Goal: Task Accomplishment & Management: Manage account settings

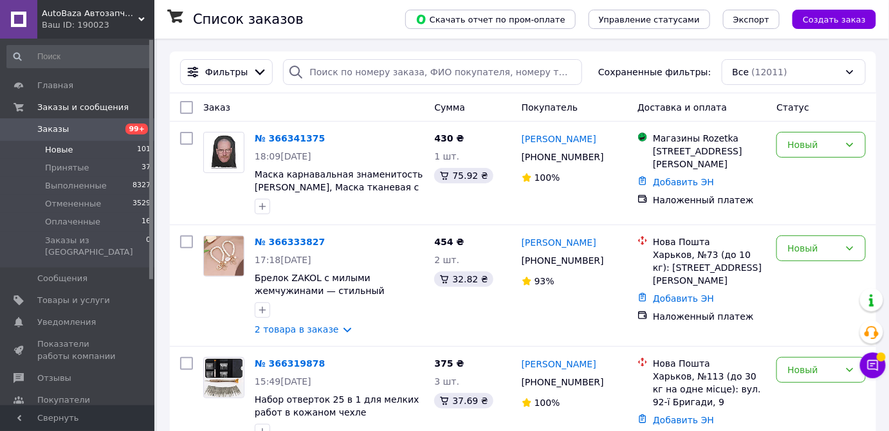
click at [62, 149] on span "Новые" at bounding box center [59, 150] width 28 height 12
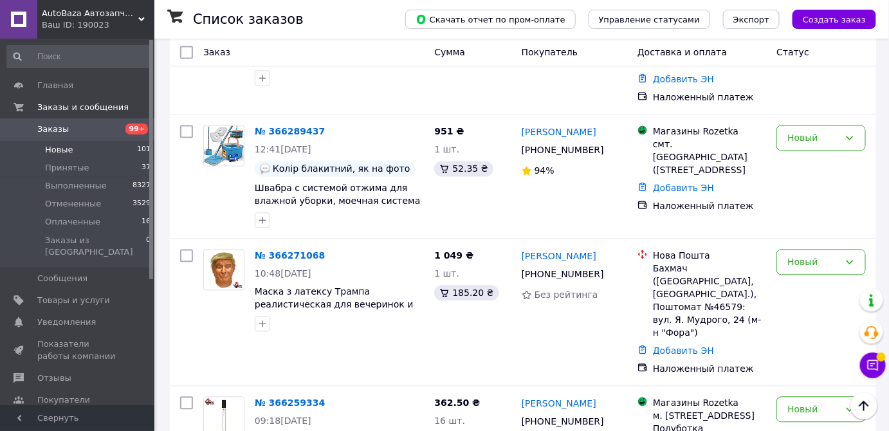
scroll to position [818, 0]
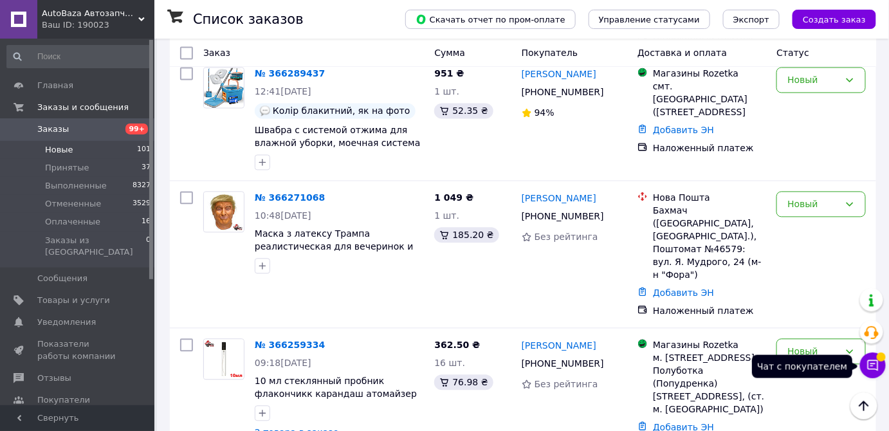
click at [878, 356] on span at bounding box center [880, 356] width 9 height 9
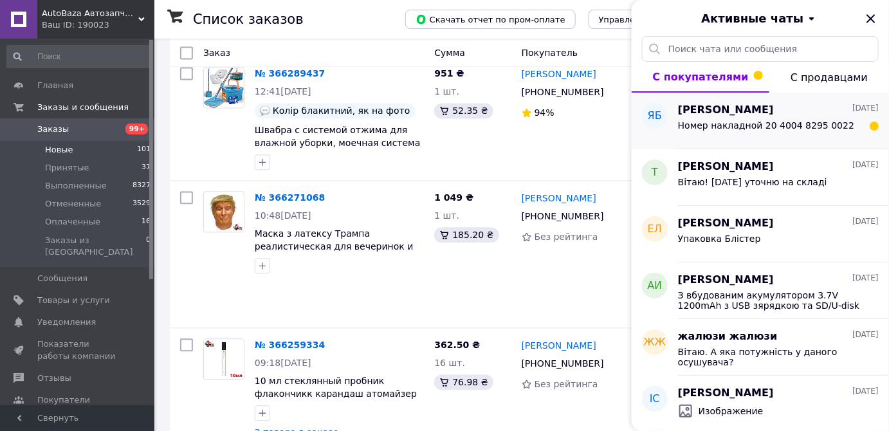
click at [719, 129] on span "Номер накладной 20 4004 8295 0022" at bounding box center [766, 125] width 176 height 10
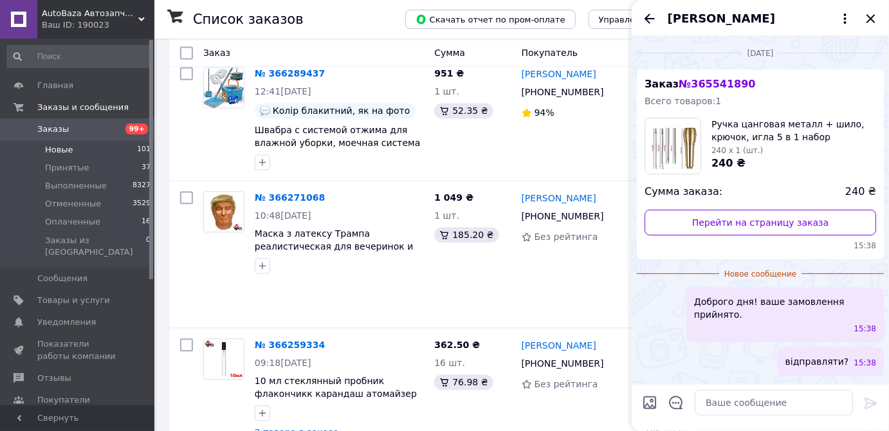
scroll to position [98, 0]
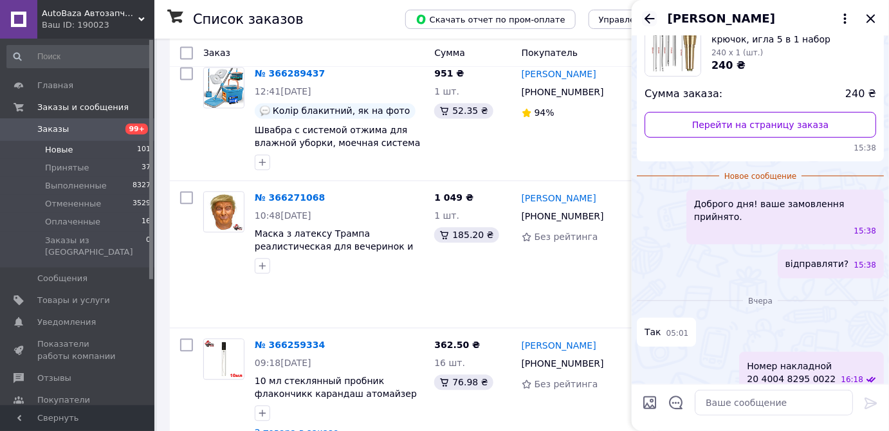
click at [648, 18] on icon "Назад" at bounding box center [649, 19] width 10 height 10
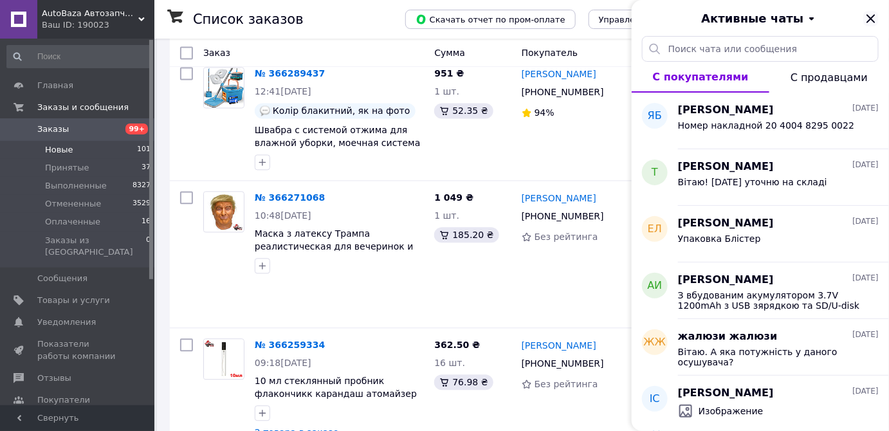
click at [872, 16] on icon "Закрыть" at bounding box center [870, 18] width 8 height 8
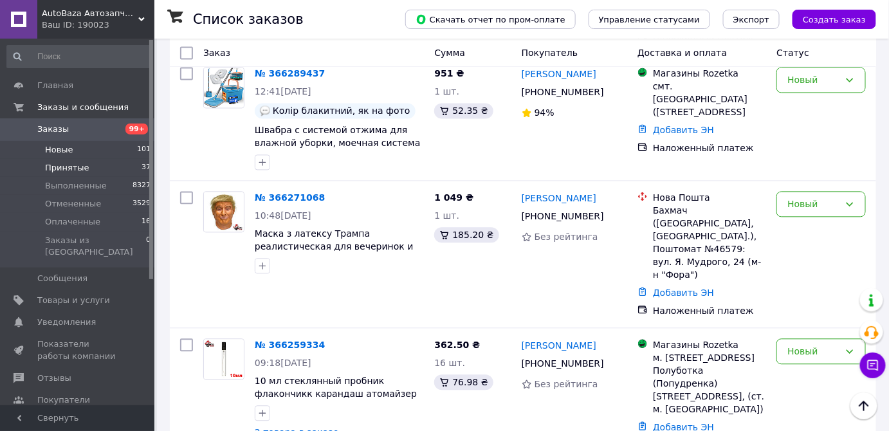
click at [68, 168] on span "Принятые" at bounding box center [67, 168] width 44 height 12
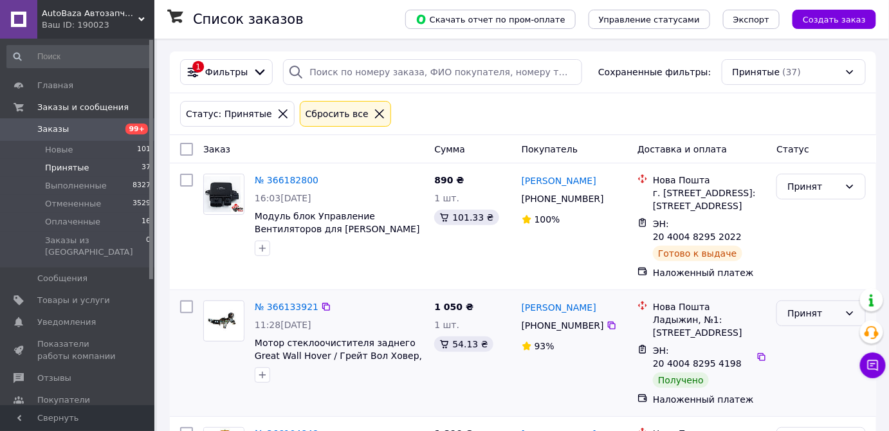
click at [789, 306] on div "Принят" at bounding box center [813, 313] width 52 height 14
click at [787, 327] on li "Выполнен" at bounding box center [821, 326] width 88 height 23
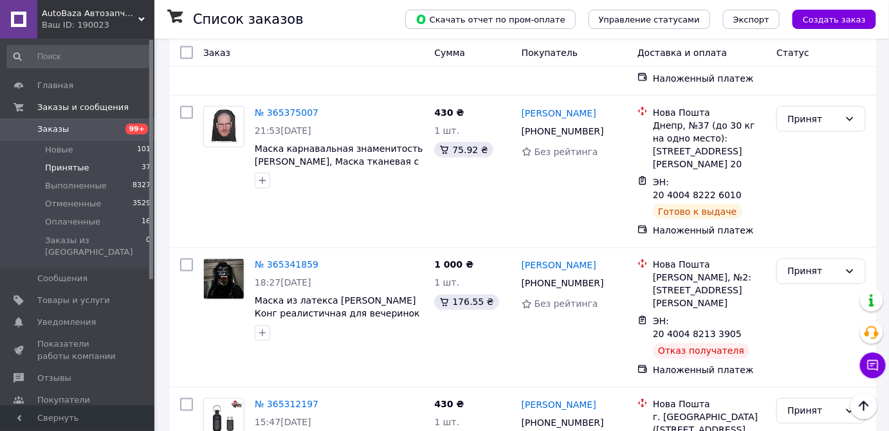
scroll to position [2271, 0]
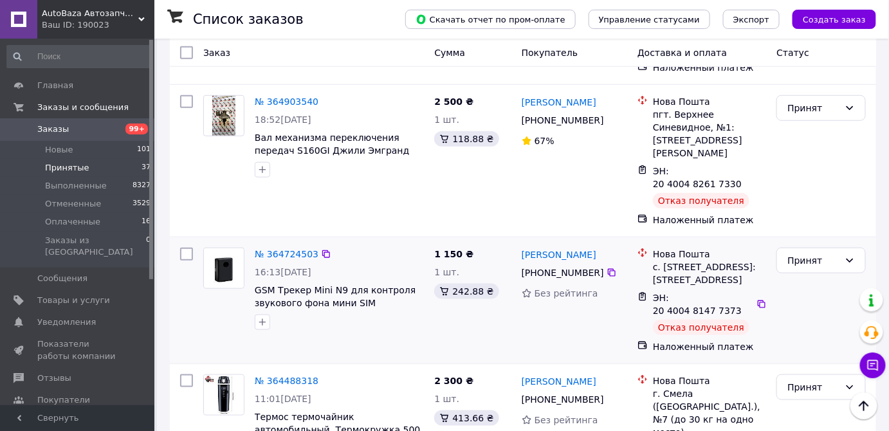
scroll to position [292, 0]
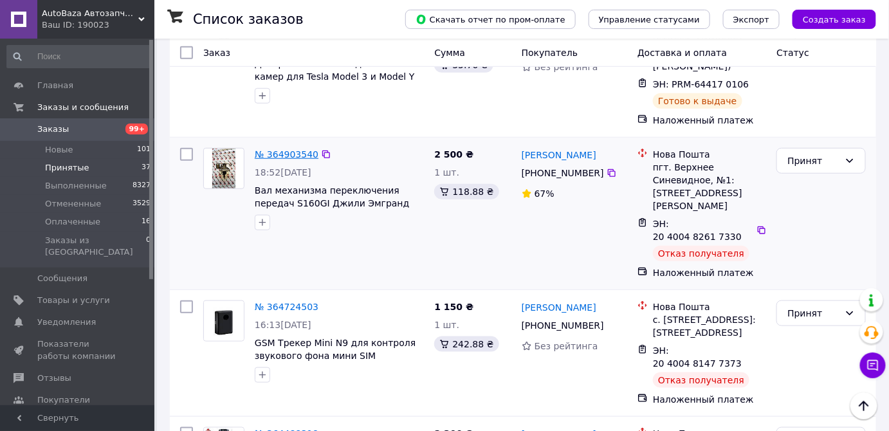
click at [274, 159] on link "№ 364903540" at bounding box center [287, 154] width 64 height 10
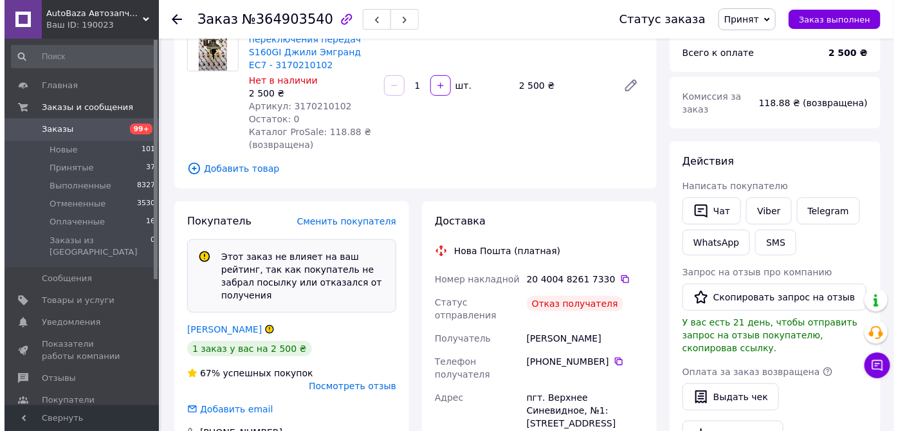
scroll to position [233, 0]
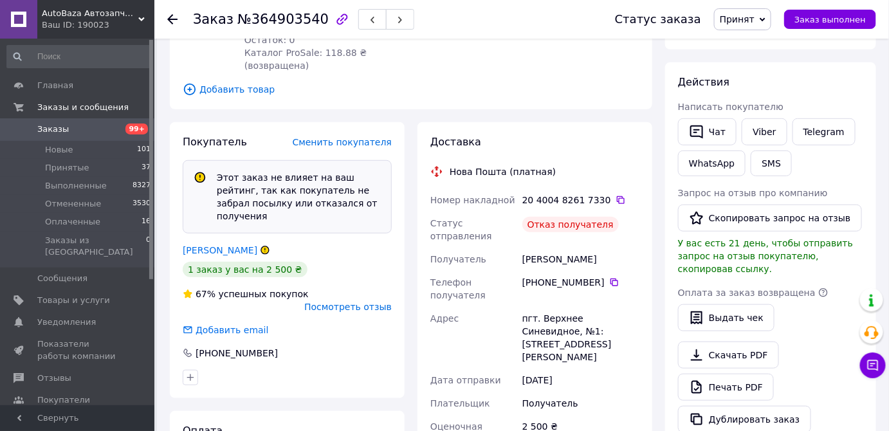
click at [341, 302] on span "Посмотреть отзыв" at bounding box center [347, 307] width 87 height 10
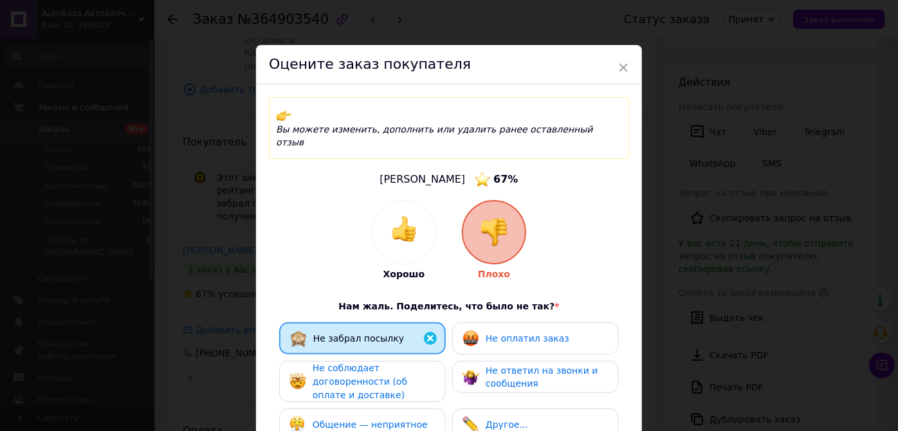
click at [502, 333] on span "Не оплатил заказ" at bounding box center [527, 338] width 84 height 10
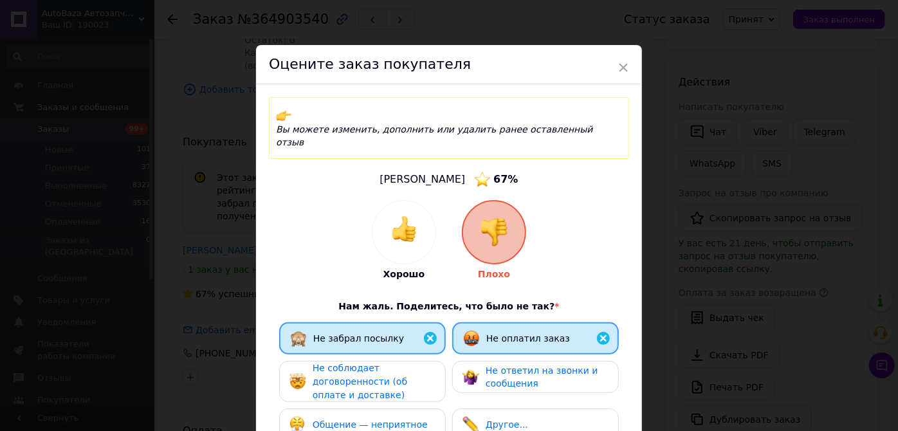
click at [422, 361] on div "Не соблюдает договоренности (об оплате и доставке)" at bounding box center [373, 381] width 122 height 40
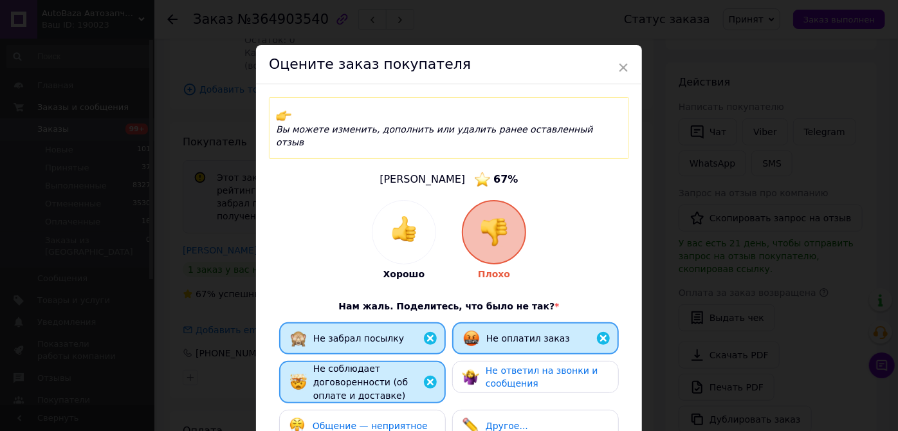
drag, startPoint x: 483, startPoint y: 354, endPoint x: 424, endPoint y: 380, distance: 65.3
click at [485, 365] on span "Не ответил на звонки и сообщения" at bounding box center [541, 377] width 113 height 24
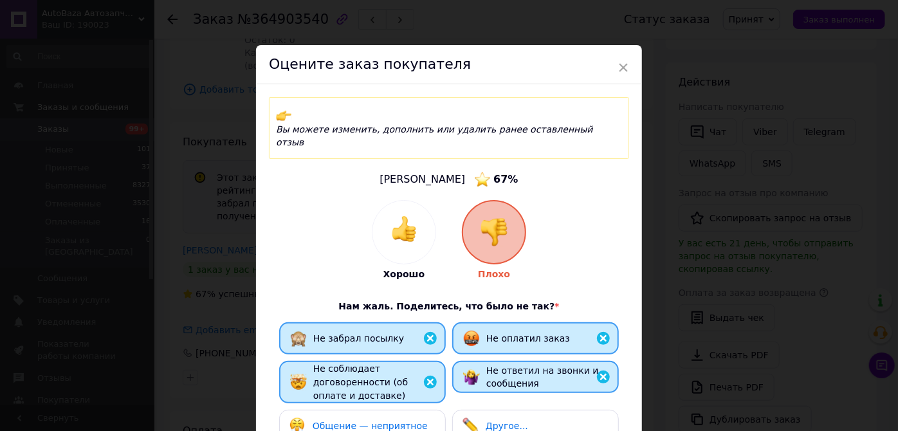
drag, startPoint x: 413, startPoint y: 384, endPoint x: 526, endPoint y: 374, distance: 113.6
click at [412, 410] on div "Общение — неприятное" at bounding box center [362, 426] width 167 height 32
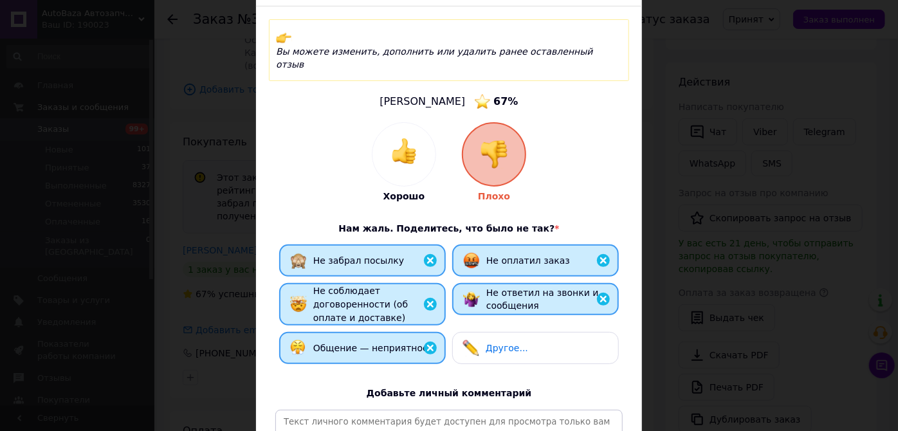
scroll to position [175, 0]
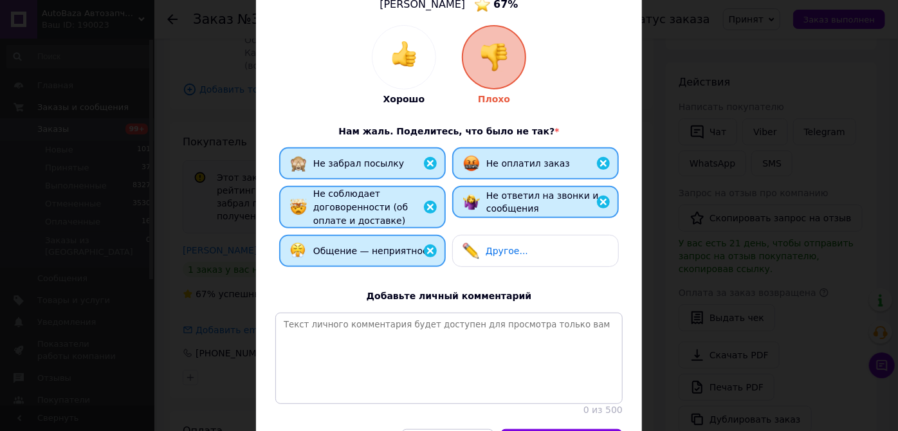
click at [485, 246] on span "Другое..." at bounding box center [506, 251] width 42 height 10
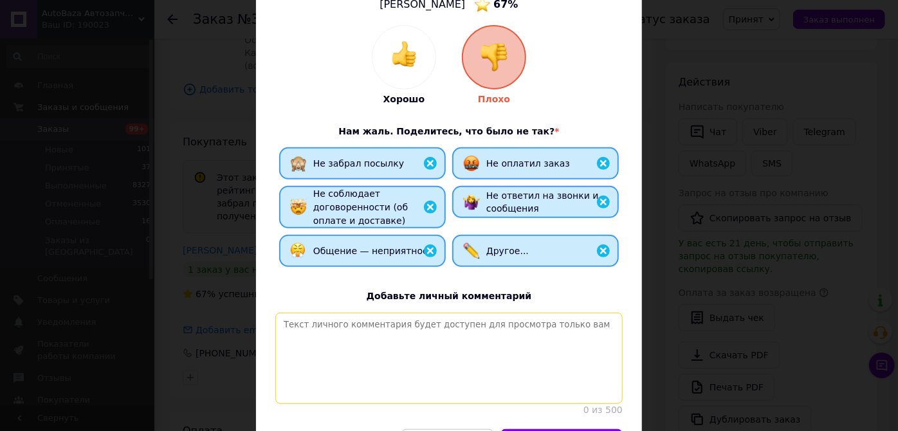
click at [455, 323] on textarea at bounding box center [448, 357] width 347 height 91
type textarea "-----------------------------"
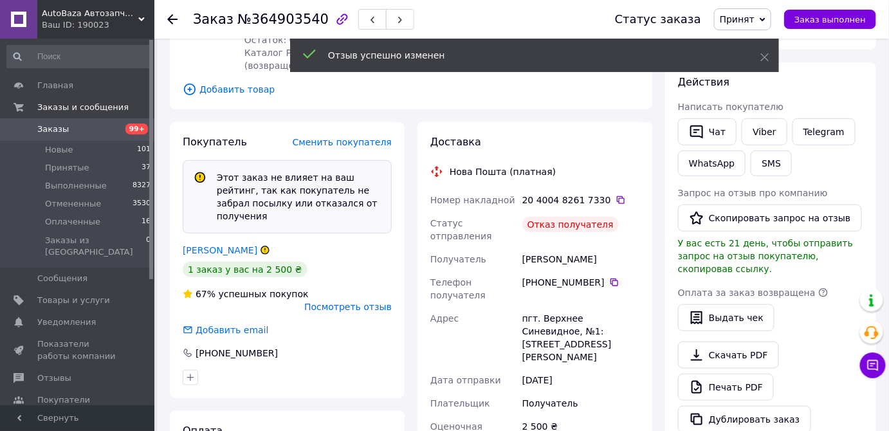
click at [771, 15] on span "Принят" at bounding box center [742, 19] width 57 height 22
click at [762, 59] on icon at bounding box center [764, 57] width 9 height 9
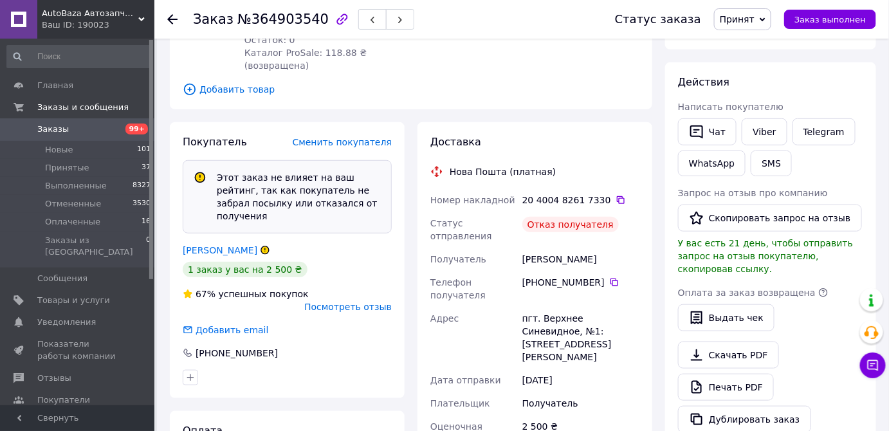
click at [754, 23] on span "Принят" at bounding box center [736, 19] width 35 height 10
click at [759, 62] on li "Отменен" at bounding box center [748, 64] width 68 height 19
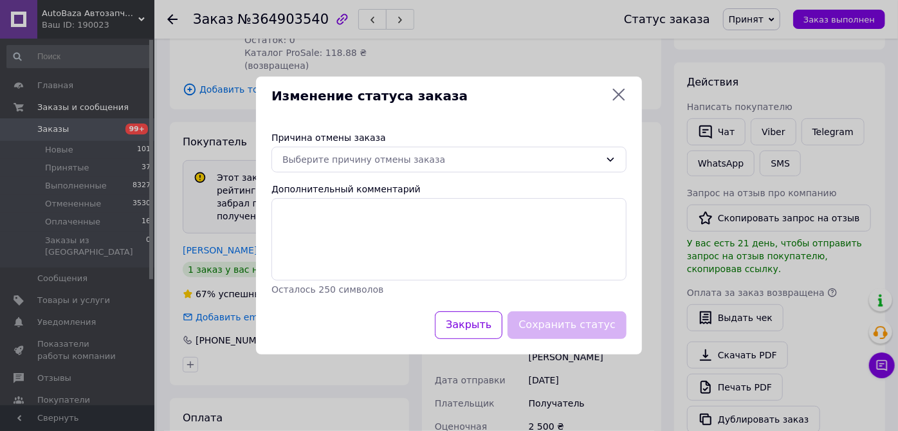
scroll to position [8, 0]
click at [417, 153] on div "Выберите причину отмены заказа" at bounding box center [441, 159] width 318 height 14
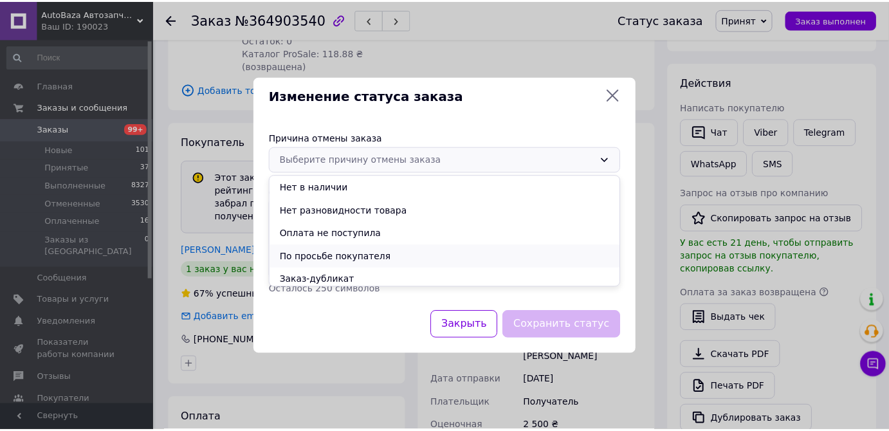
scroll to position [51, 0]
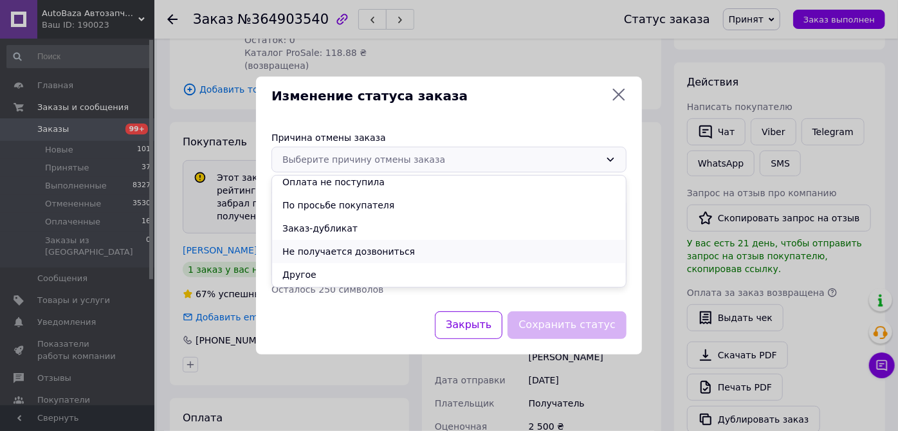
click at [331, 255] on li "Не получается дозвониться" at bounding box center [449, 251] width 354 height 23
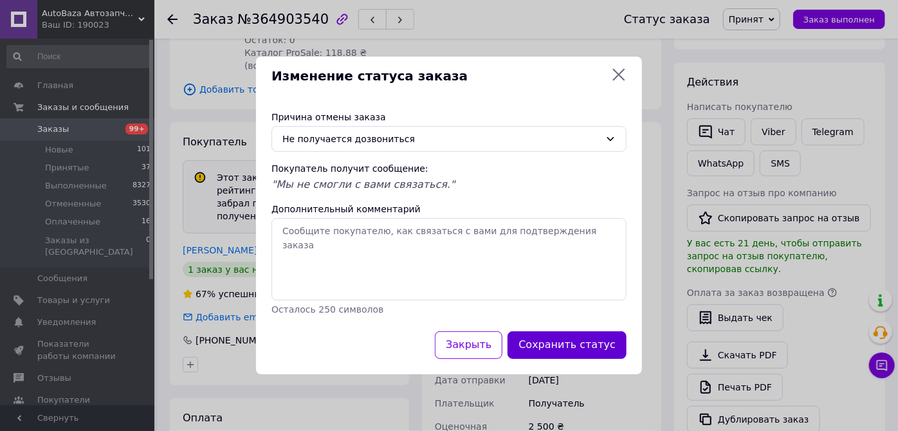
click at [550, 348] on button "Сохранить статус" at bounding box center [566, 345] width 119 height 28
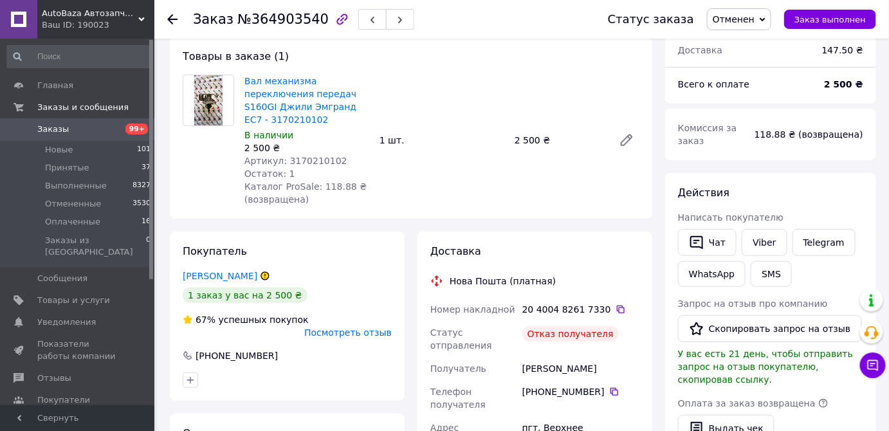
scroll to position [175, 0]
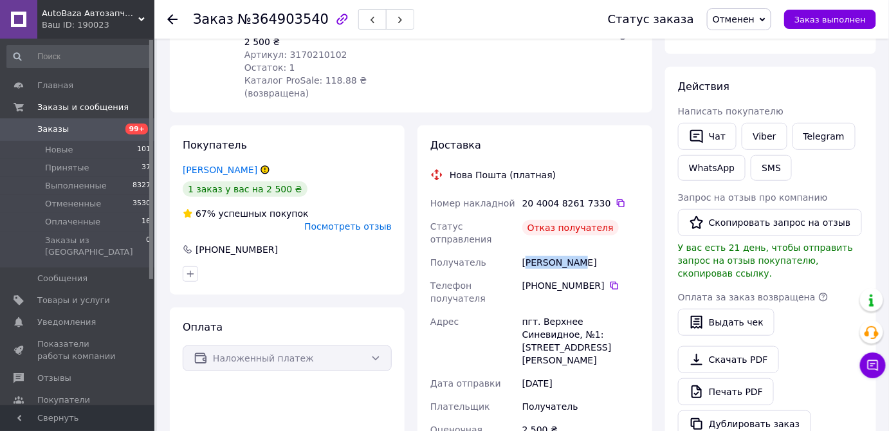
drag, startPoint x: 526, startPoint y: 254, endPoint x: 572, endPoint y: 246, distance: 47.0
click at [572, 251] on div "Коваль Іван" at bounding box center [580, 262] width 122 height 23
click at [543, 253] on div "Коваль Іван" at bounding box center [580, 262] width 122 height 23
drag, startPoint x: 521, startPoint y: 251, endPoint x: 571, endPoint y: 255, distance: 49.7
click at [571, 255] on div "Коваль Іван" at bounding box center [580, 262] width 122 height 23
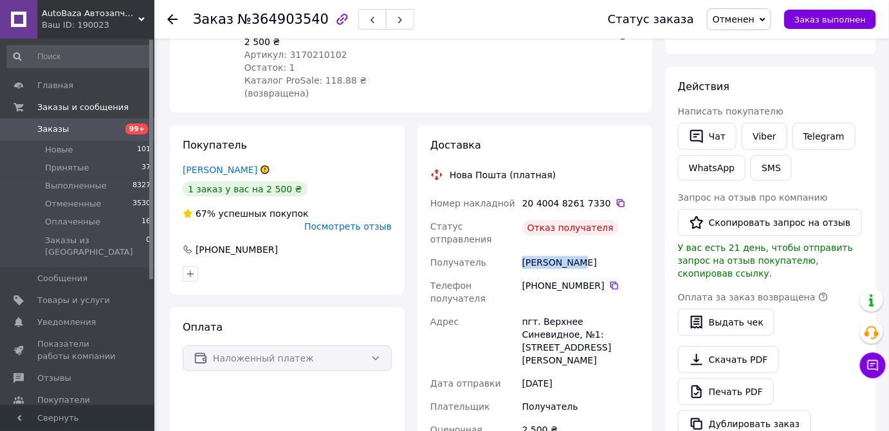
copy div "Коваль Іван"
click at [68, 140] on link "Заказы 99+" at bounding box center [79, 129] width 158 height 22
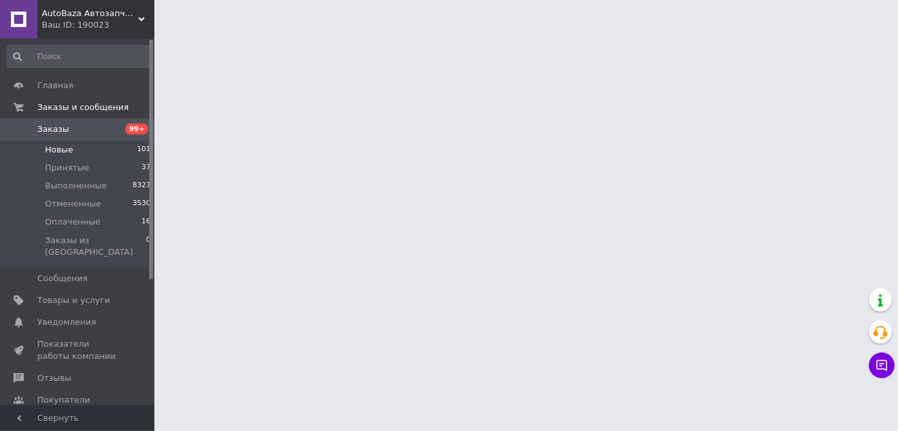
click at [72, 152] on li "Новые 101" at bounding box center [79, 150] width 158 height 18
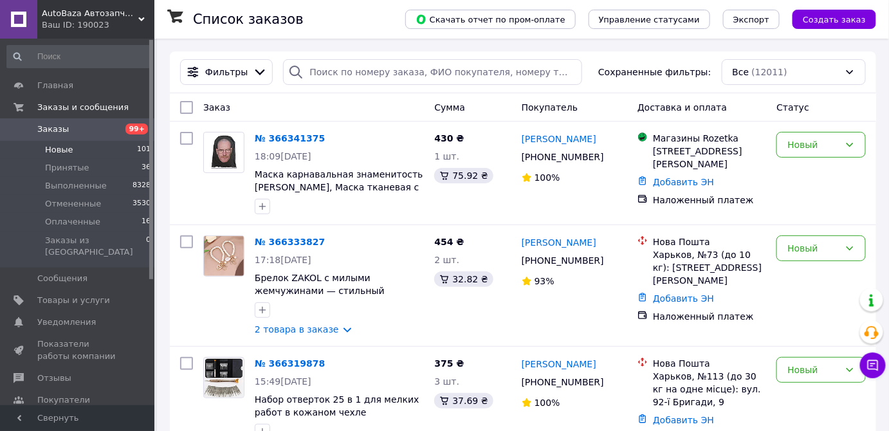
click at [84, 149] on li "Новые 101" at bounding box center [79, 150] width 158 height 18
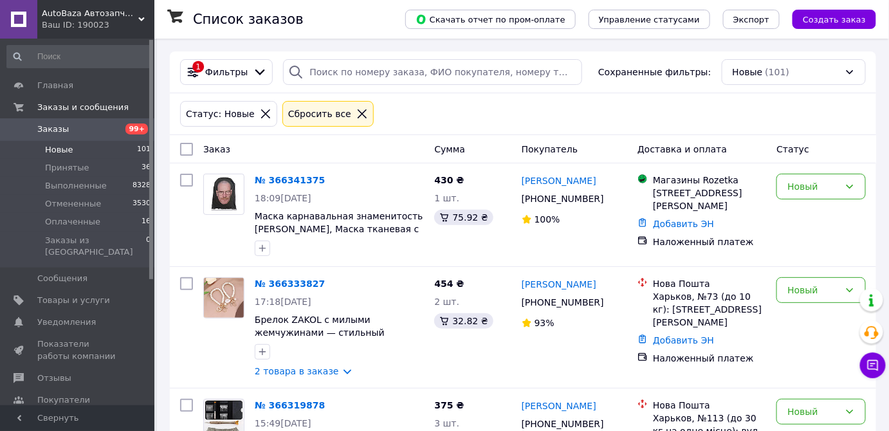
click at [72, 167] on span "Принятые" at bounding box center [67, 168] width 44 height 12
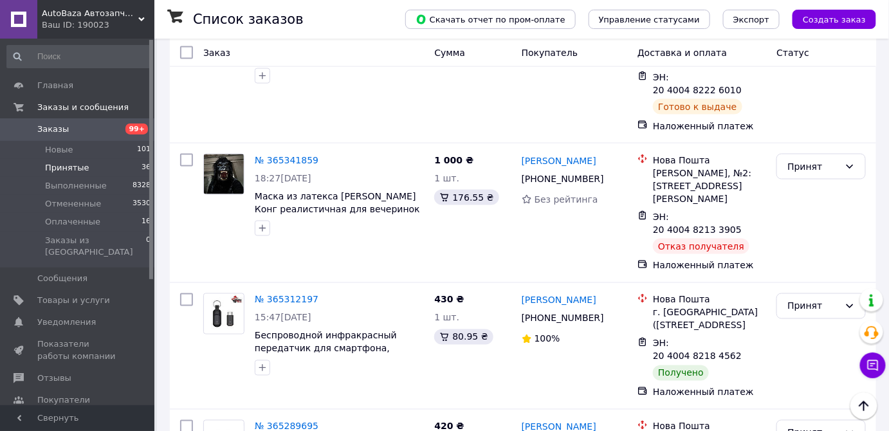
scroll to position [2297, 0]
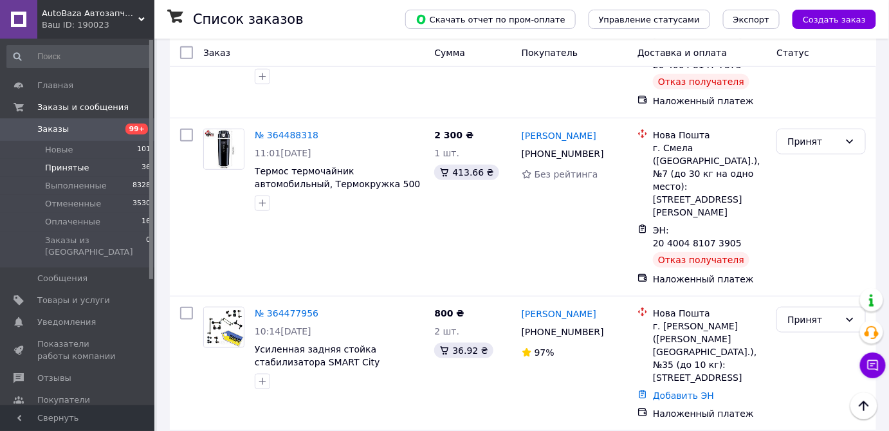
scroll to position [292, 0]
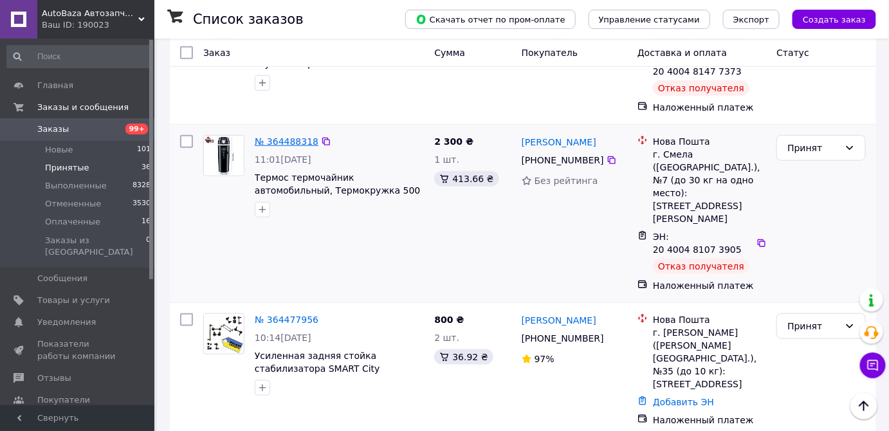
click at [265, 138] on link "№ 364488318" at bounding box center [287, 141] width 64 height 10
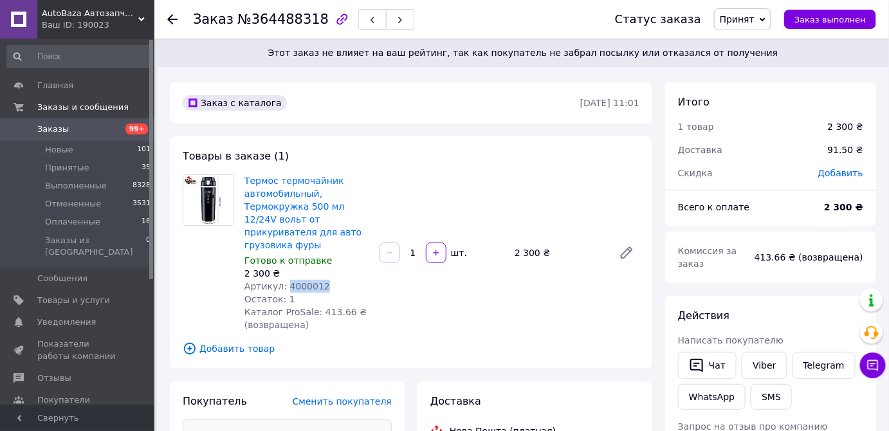
drag, startPoint x: 317, startPoint y: 273, endPoint x: 282, endPoint y: 273, distance: 35.4
click at [281, 280] on div "Артикул: 4000012" at bounding box center [306, 286] width 125 height 13
copy span "4000012"
drag, startPoint x: 252, startPoint y: 23, endPoint x: 310, endPoint y: 21, distance: 57.9
click at [310, 21] on span "№364488318" at bounding box center [282, 19] width 91 height 15
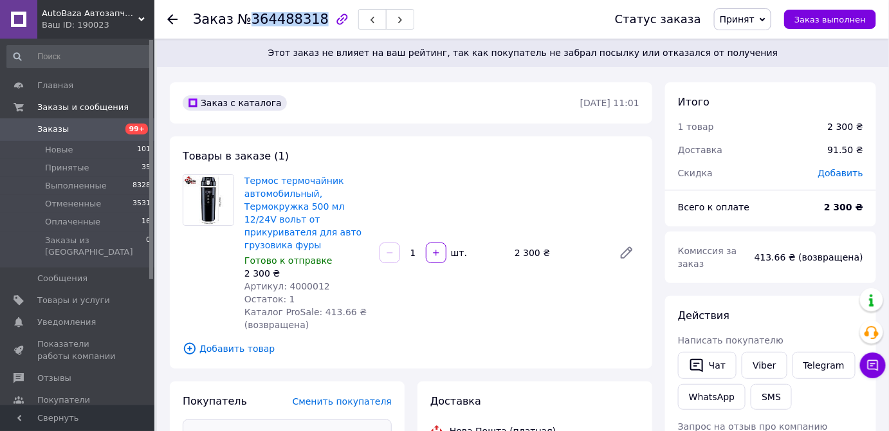
copy span "364488318"
click at [754, 24] on span "Принят" at bounding box center [736, 19] width 35 height 10
click at [758, 59] on li "Отменен" at bounding box center [748, 64] width 68 height 19
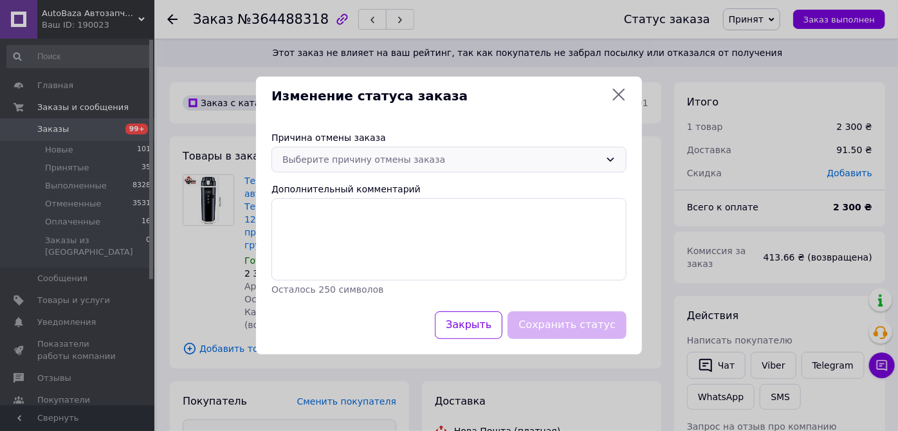
click at [480, 160] on div "Выберите причину отмены заказа" at bounding box center [441, 159] width 318 height 14
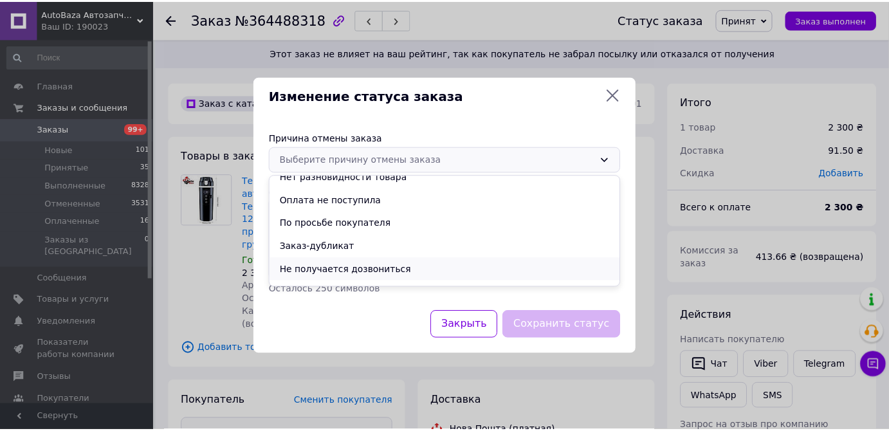
scroll to position [51, 0]
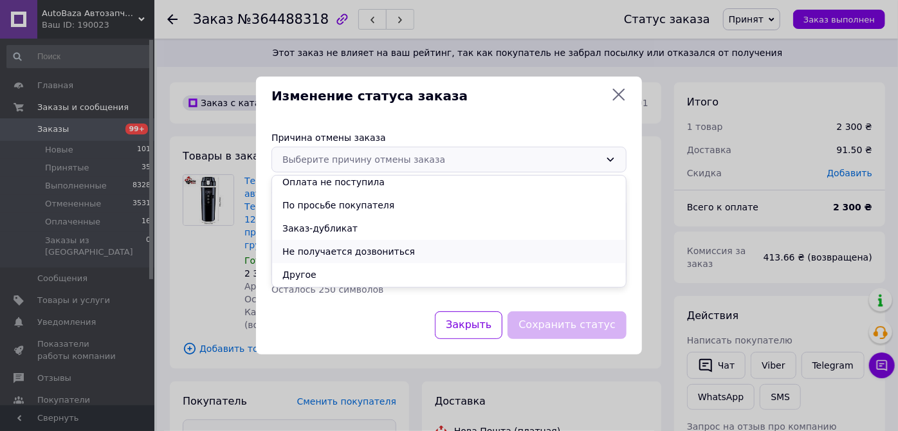
click at [306, 259] on li "Не получается дозвониться" at bounding box center [449, 251] width 354 height 23
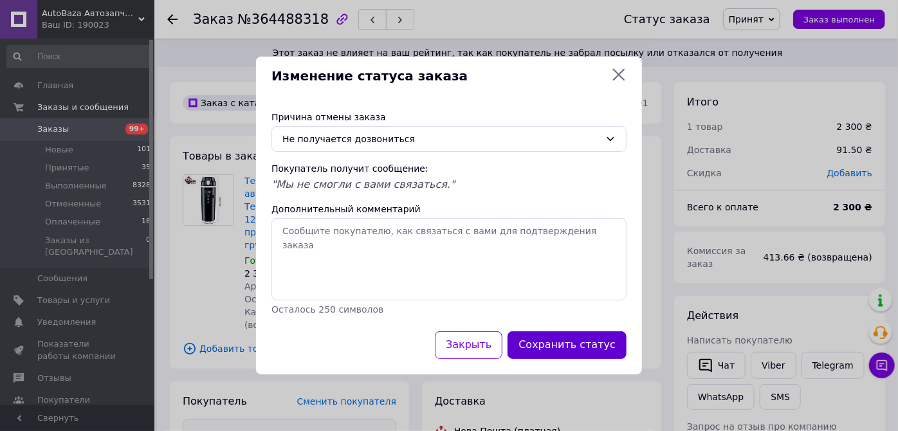
click at [548, 347] on button "Сохранить статус" at bounding box center [566, 345] width 119 height 28
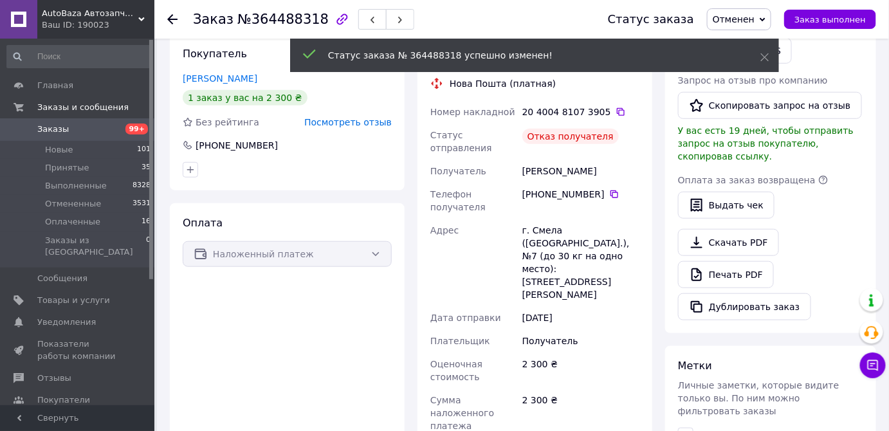
scroll to position [261, 0]
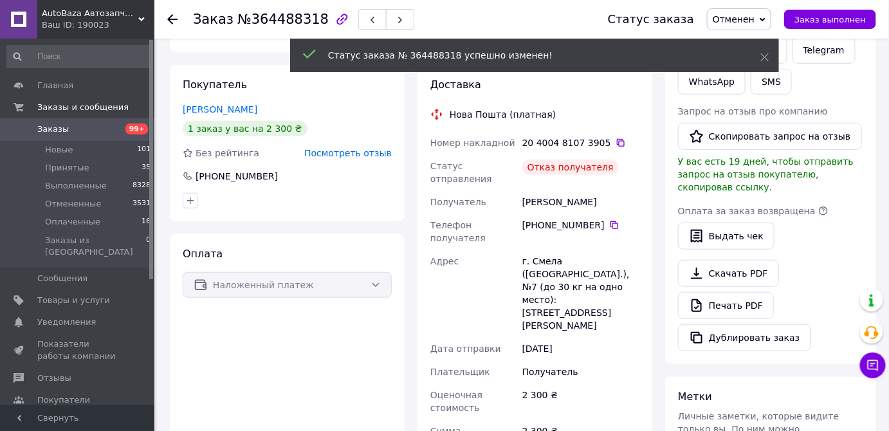
click at [326, 148] on span "Посмотреть отзыв" at bounding box center [347, 153] width 87 height 10
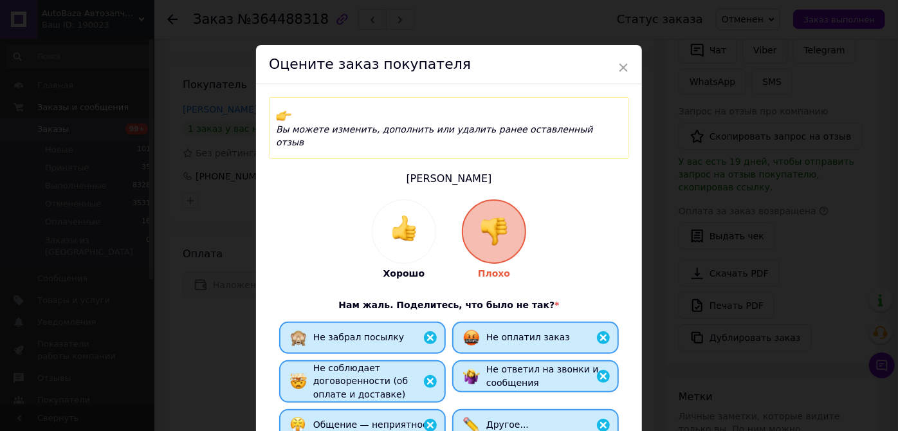
click at [618, 69] on span "×" at bounding box center [623, 68] width 12 height 22
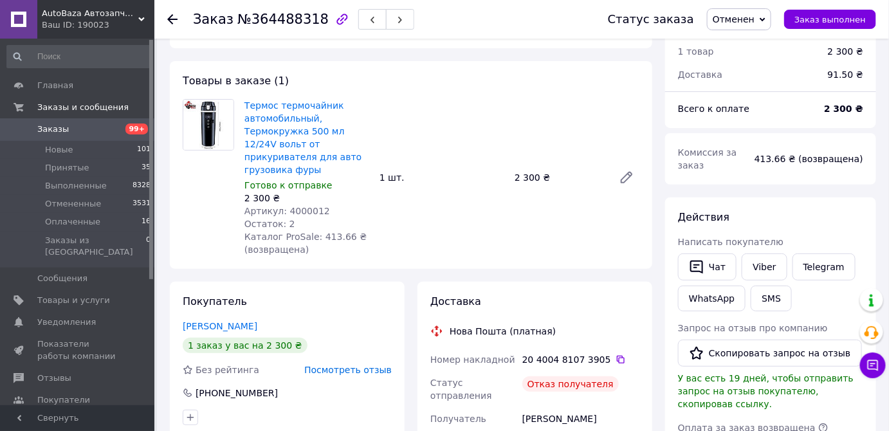
scroll to position [0, 0]
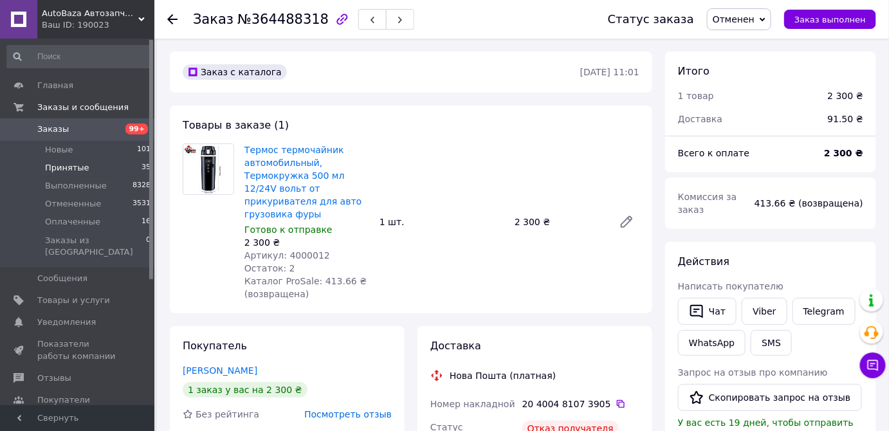
click at [51, 168] on span "Принятые" at bounding box center [67, 168] width 44 height 12
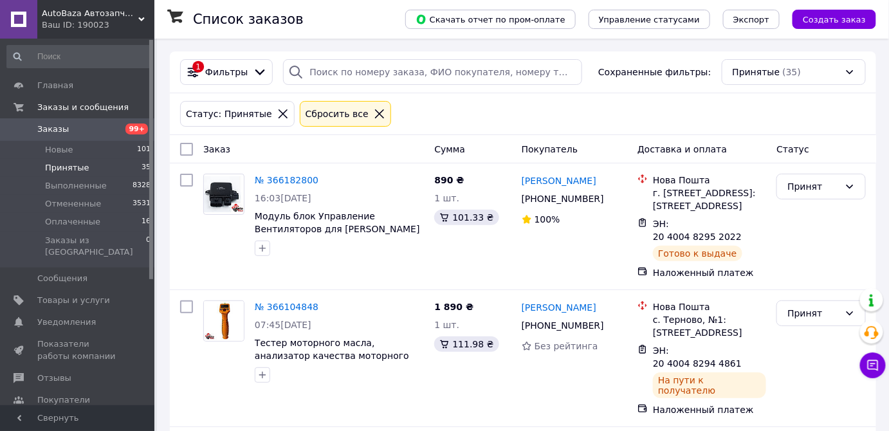
click at [106, 128] on span "Заказы" at bounding box center [78, 129] width 82 height 12
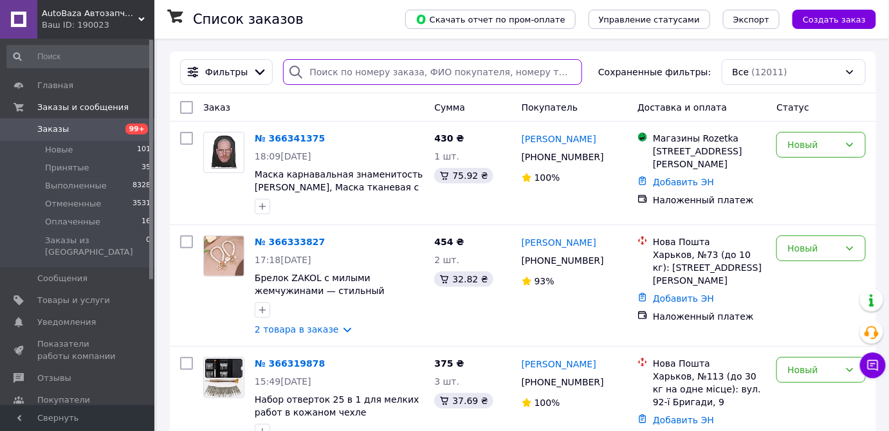
click at [332, 69] on input "search" at bounding box center [432, 72] width 299 height 26
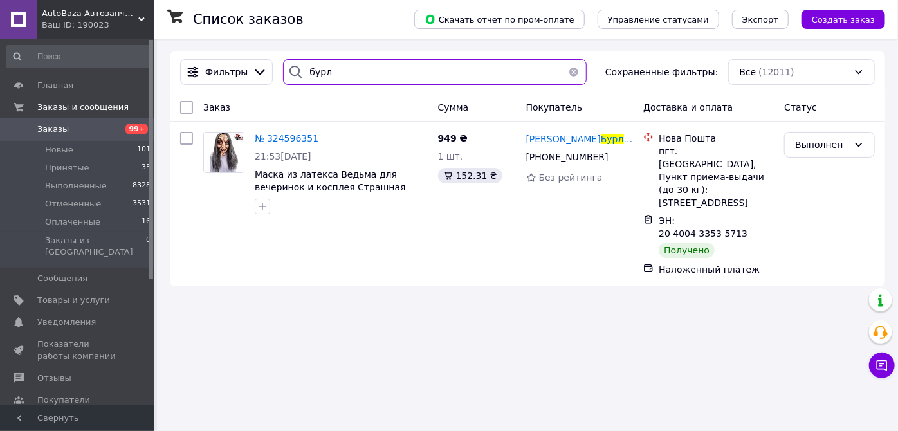
drag, startPoint x: 320, startPoint y: 76, endPoint x: 294, endPoint y: 72, distance: 26.0
click at [294, 72] on div "бурл" at bounding box center [434, 72] width 303 height 26
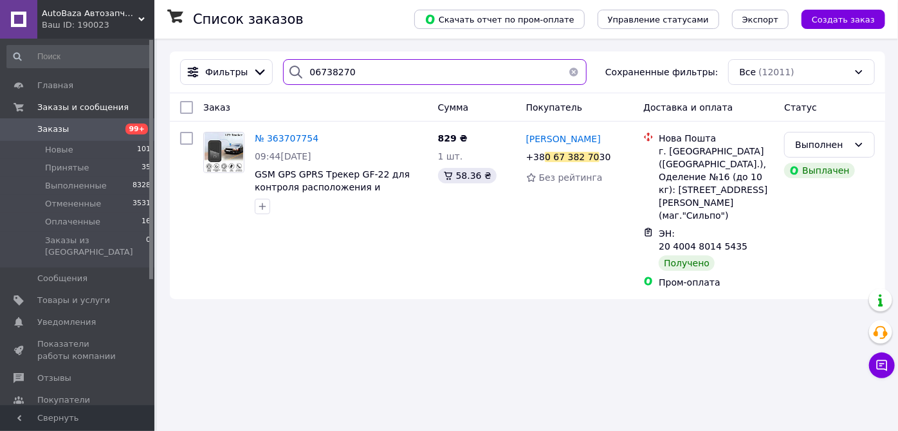
type input "06738270"
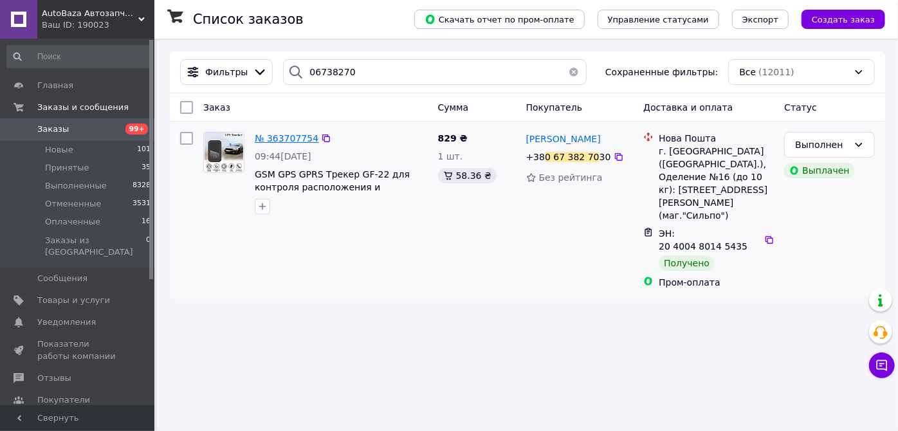
click at [275, 134] on span "№ 363707754" at bounding box center [287, 138] width 64 height 10
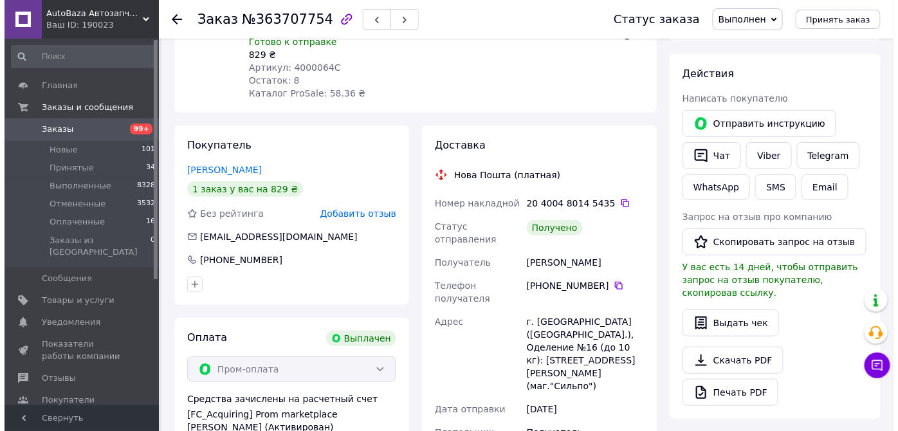
scroll to position [39, 0]
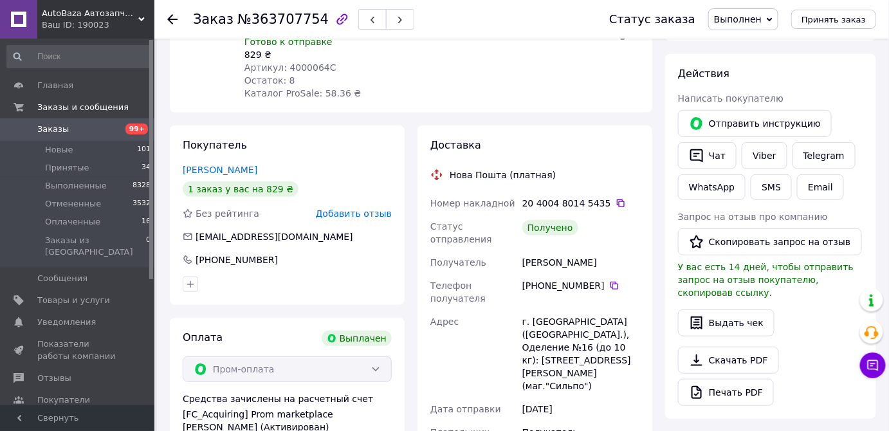
click at [364, 208] on span "Добавить отзыв" at bounding box center [354, 213] width 76 height 10
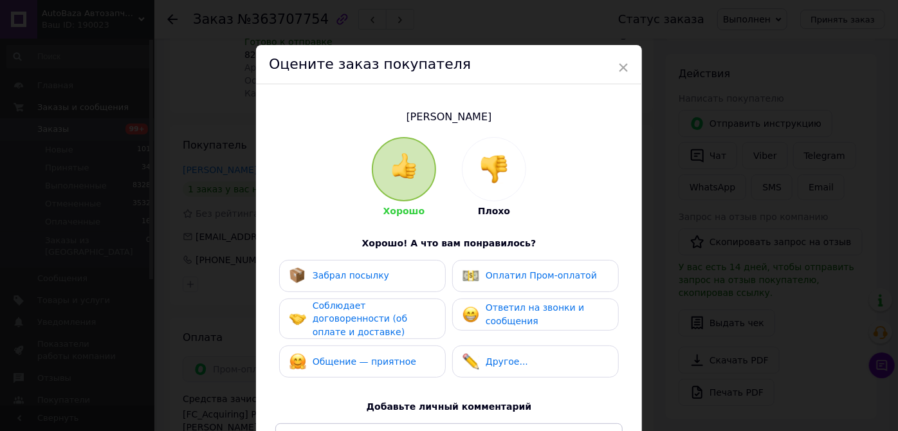
drag, startPoint x: 505, startPoint y: 187, endPoint x: 513, endPoint y: 219, distance: 33.1
click at [505, 187] on div at bounding box center [493, 169] width 63 height 63
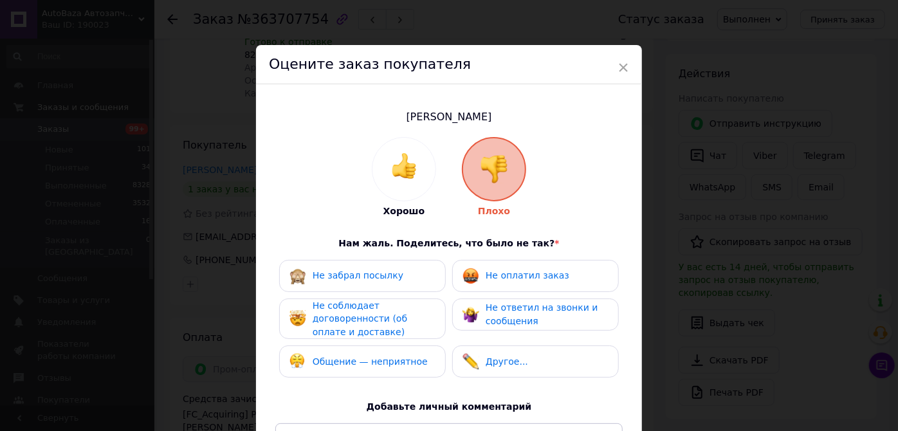
click at [497, 311] on span "Не ответил на звонки и сообщения" at bounding box center [541, 314] width 113 height 24
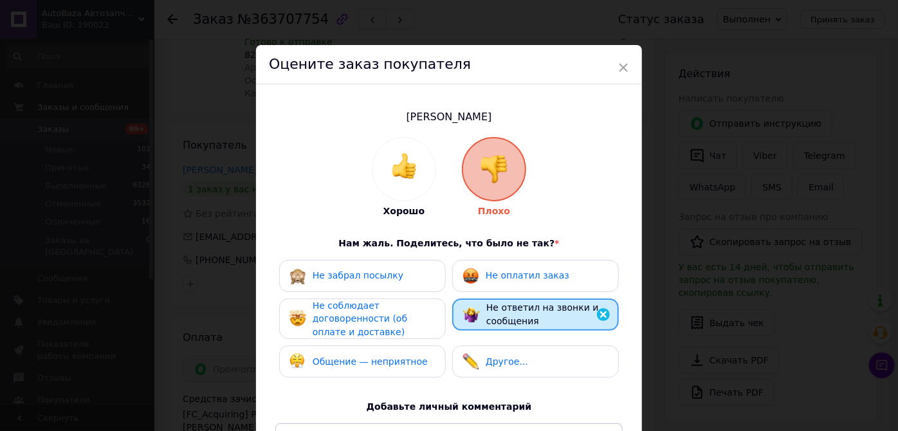
click at [365, 321] on span "Не соблюдает договоренности (об оплате и доставке)" at bounding box center [359, 318] width 95 height 37
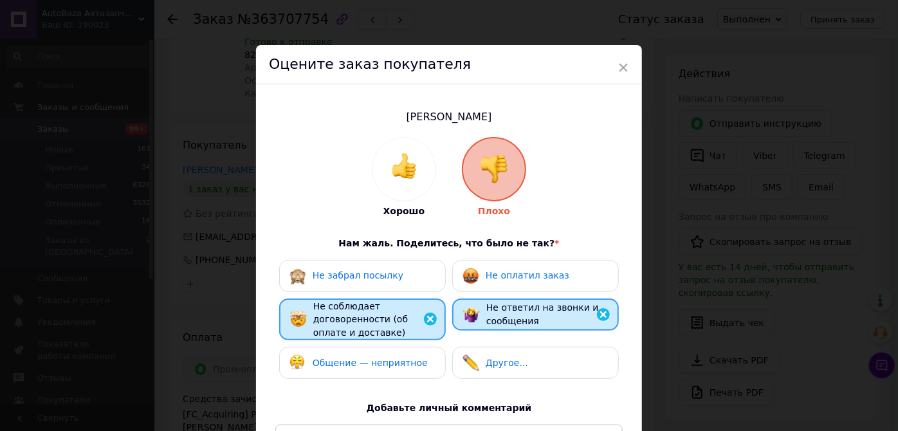
click at [364, 357] on span "Общение — неприятное" at bounding box center [369, 362] width 115 height 10
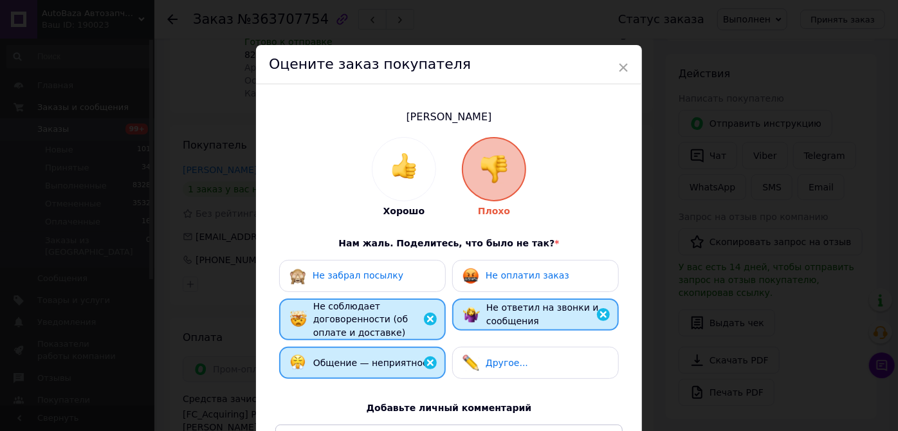
click at [505, 370] on div "Другое..." at bounding box center [535, 363] width 167 height 32
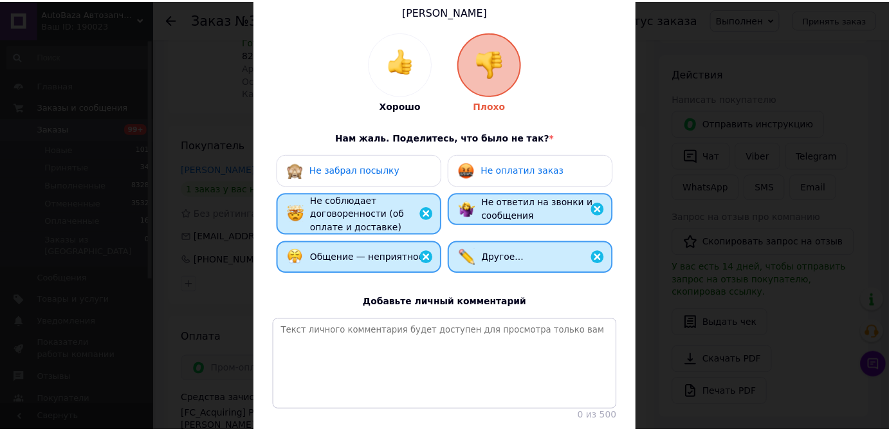
scroll to position [206, 0]
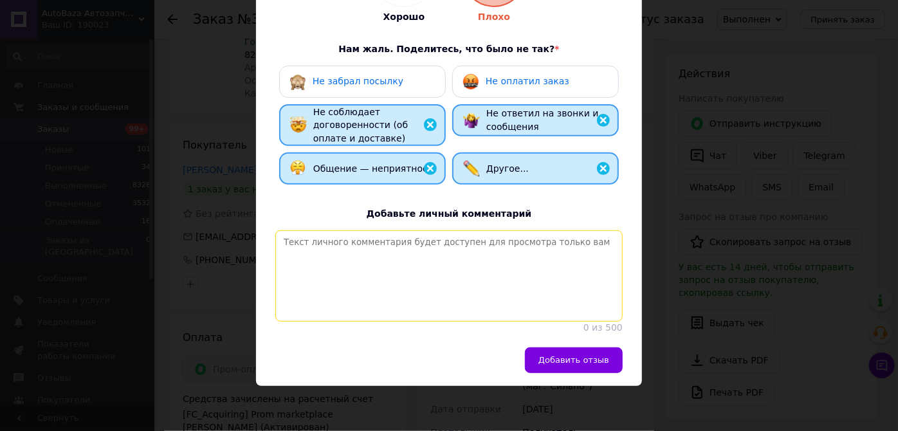
click at [413, 247] on textarea at bounding box center [448, 275] width 347 height 91
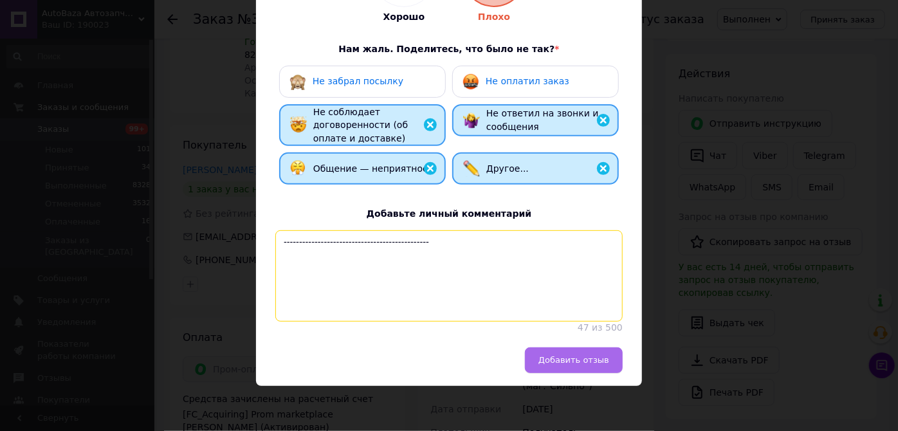
type textarea "-----------------------------------------------"
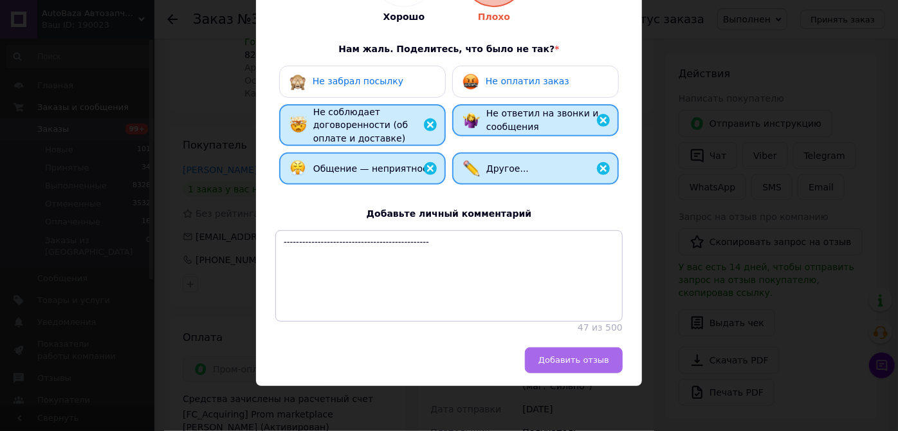
click at [575, 364] on span "Добавить отзыв" at bounding box center [573, 360] width 71 height 10
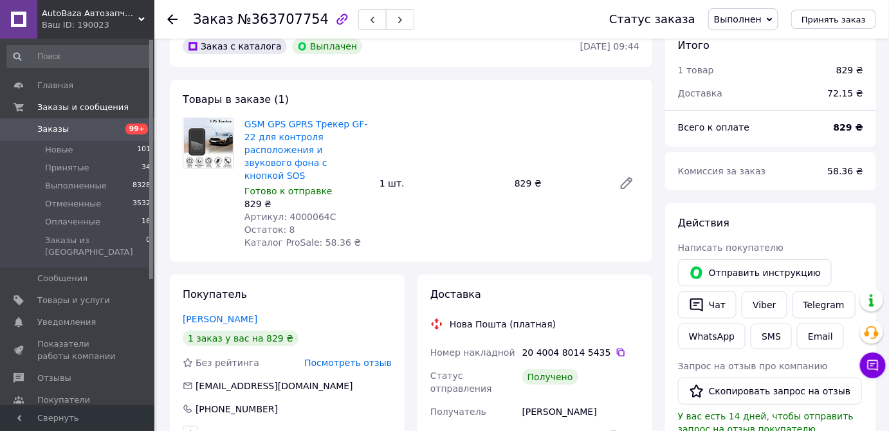
scroll to position [0, 0]
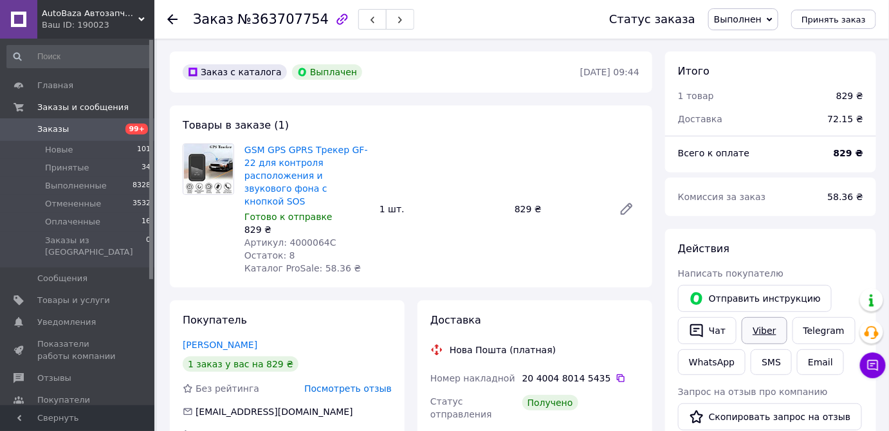
click at [772, 329] on link "Viber" at bounding box center [763, 330] width 45 height 27
drag, startPoint x: 247, startPoint y: 23, endPoint x: 310, endPoint y: 19, distance: 63.1
click at [310, 19] on span "№363707754" at bounding box center [282, 19] width 91 height 15
copy span "363707754"
click at [61, 125] on span "Заказы" at bounding box center [53, 129] width 32 height 12
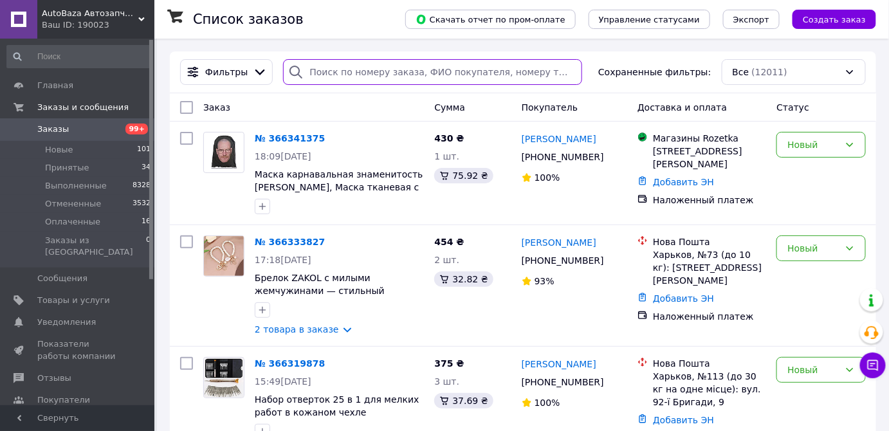
click at [379, 71] on input "search" at bounding box center [432, 72] width 299 height 26
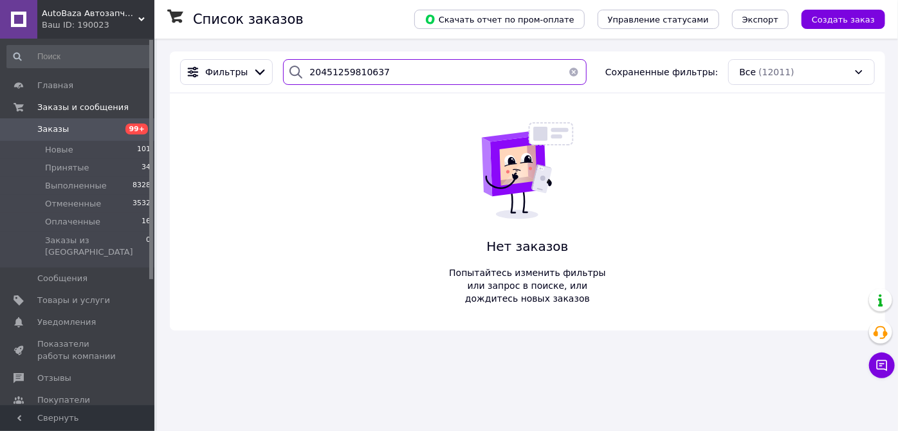
drag, startPoint x: 374, startPoint y: 71, endPoint x: 294, endPoint y: 76, distance: 79.2
click at [294, 76] on div "20451259810637" at bounding box center [434, 72] width 303 height 26
type input "20451259810637"
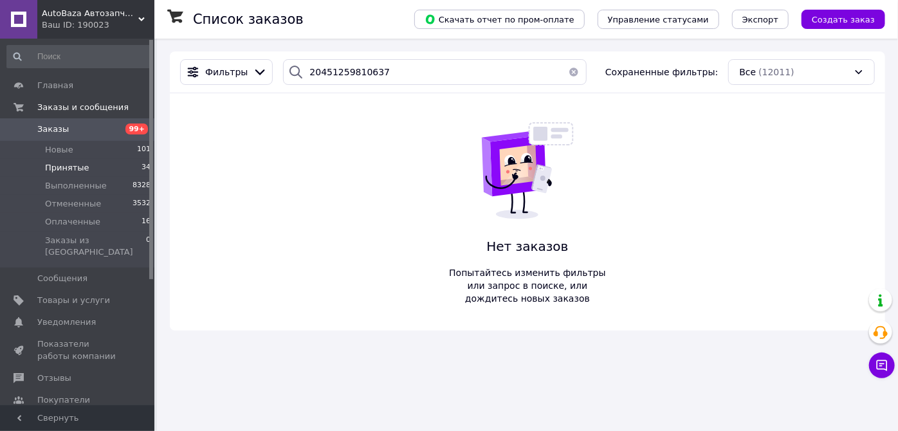
click at [62, 168] on span "Принятые" at bounding box center [67, 168] width 44 height 12
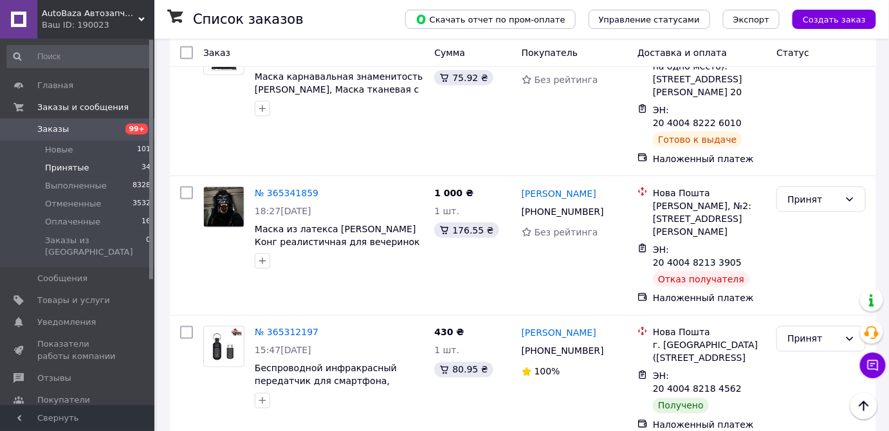
scroll to position [2297, 0]
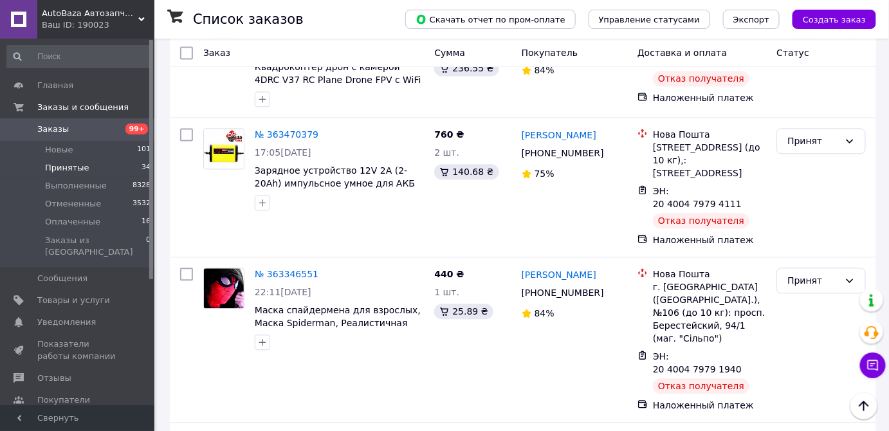
scroll to position [935, 0]
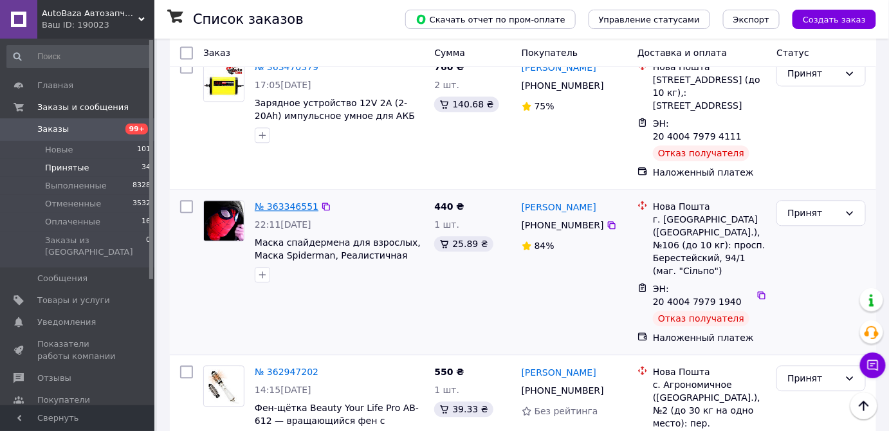
click at [274, 201] on link "№ 363346551" at bounding box center [287, 206] width 64 height 10
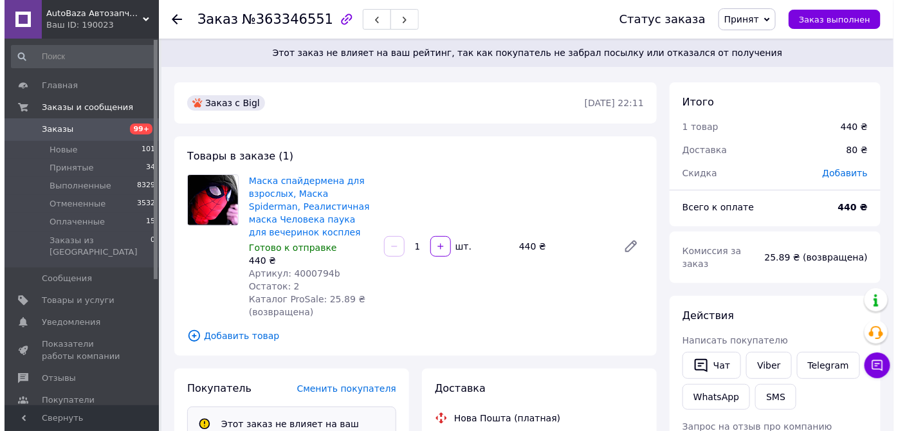
scroll to position [21, 0]
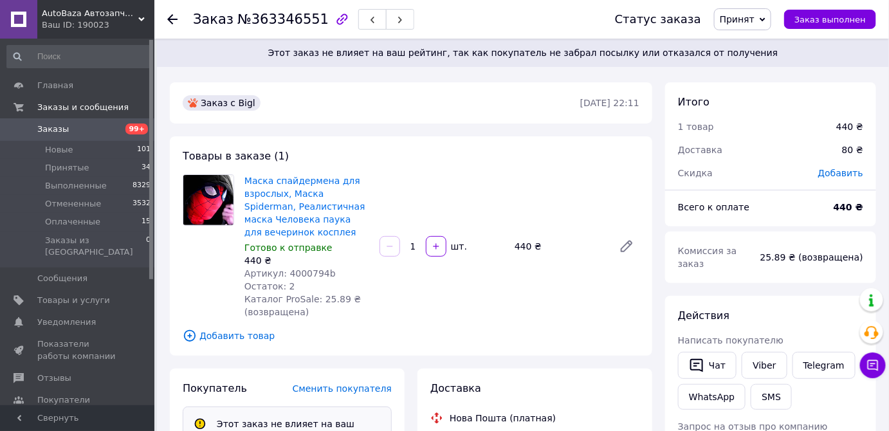
click at [754, 23] on span "Принят" at bounding box center [736, 19] width 35 height 10
click at [748, 66] on li "Отменен" at bounding box center [748, 64] width 68 height 19
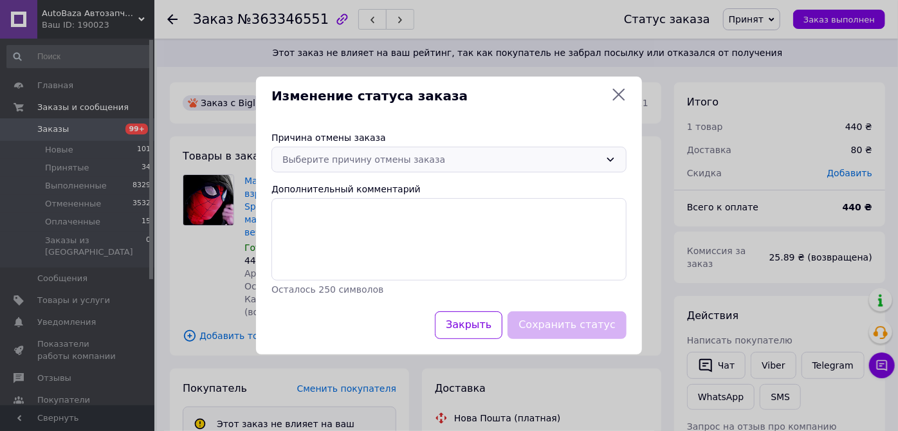
click at [441, 154] on div "Выберите причину отмены заказа" at bounding box center [441, 159] width 318 height 14
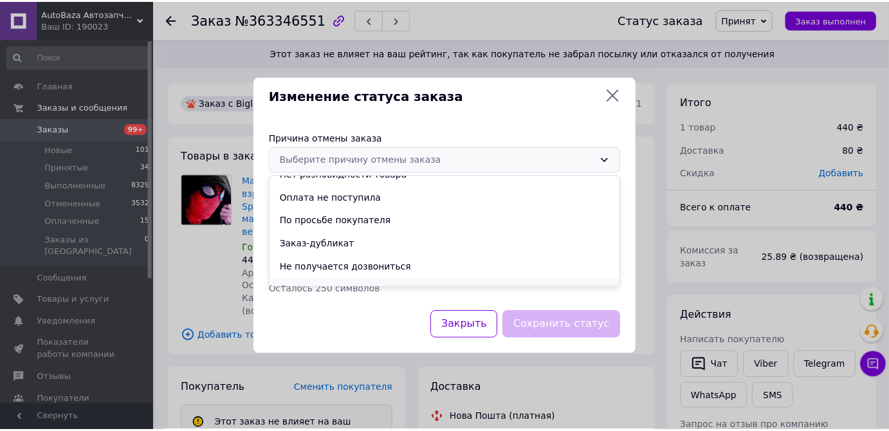
scroll to position [51, 0]
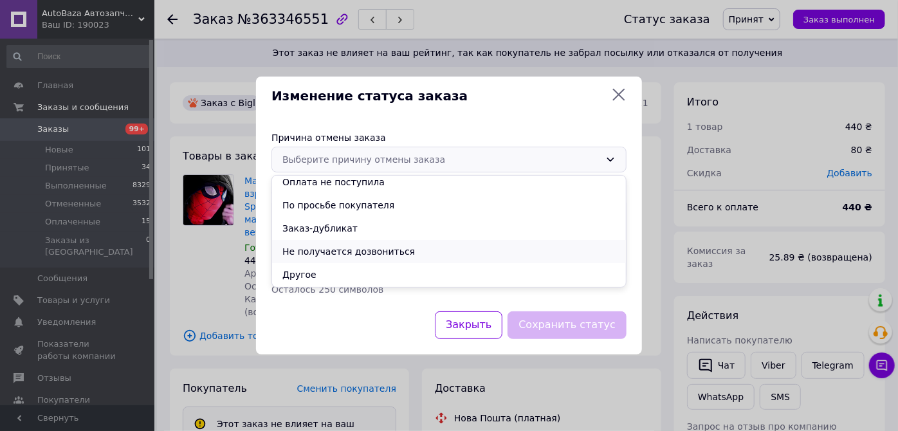
click at [290, 256] on li "Не получается дозвониться" at bounding box center [449, 251] width 354 height 23
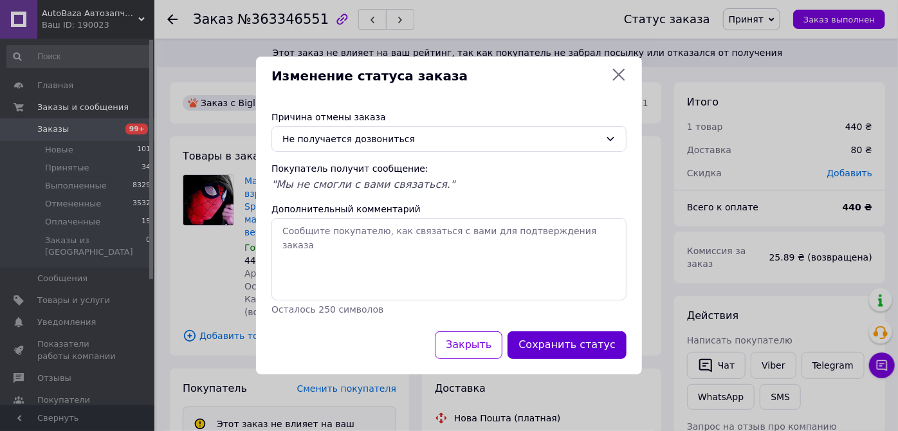
click at [574, 341] on button "Сохранить статус" at bounding box center [566, 345] width 119 height 28
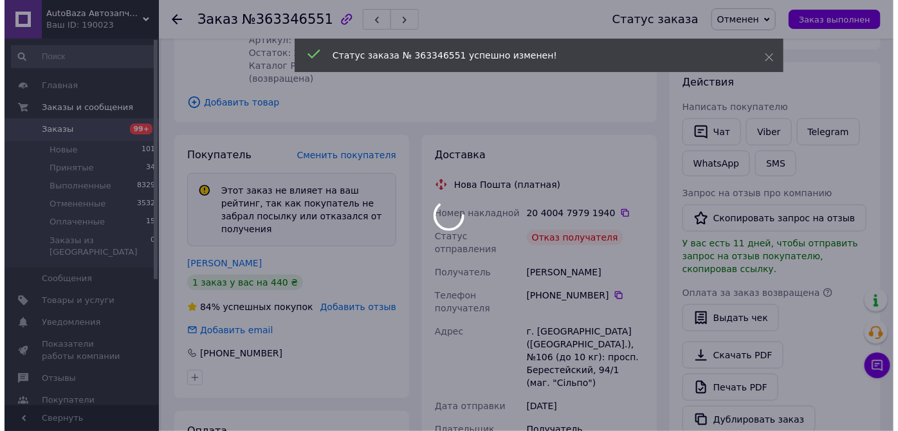
scroll to position [203, 0]
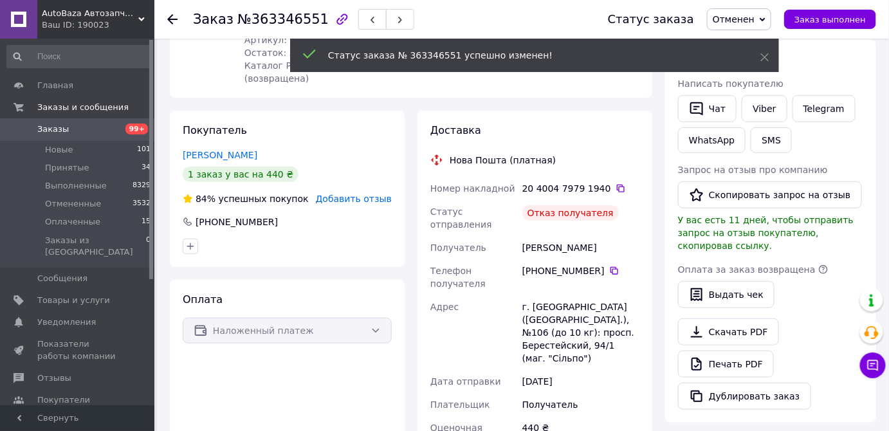
click at [338, 194] on span "Добавить отзыв" at bounding box center [354, 199] width 76 height 10
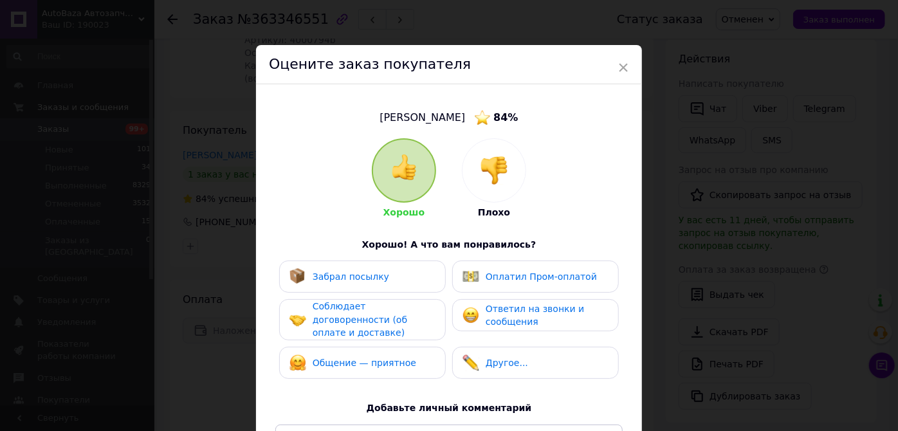
drag, startPoint x: 489, startPoint y: 158, endPoint x: 487, endPoint y: 194, distance: 36.7
click at [490, 158] on img at bounding box center [494, 170] width 28 height 28
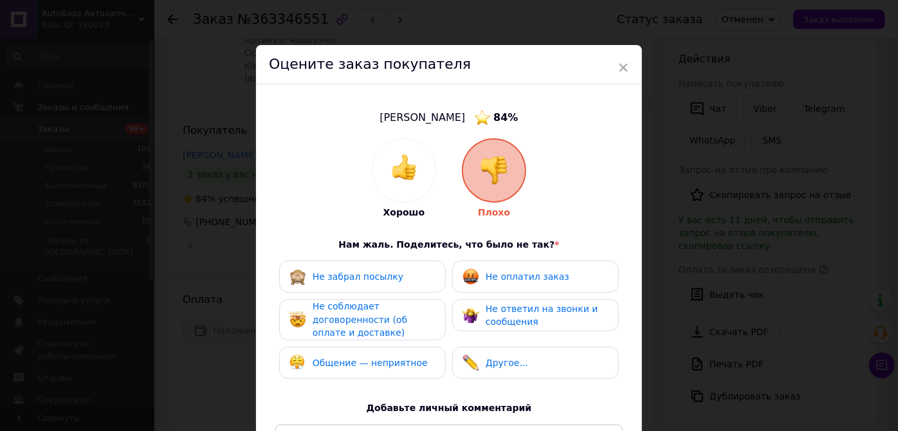
click at [397, 277] on div "Не забрал посылку" at bounding box center [362, 276] width 146 height 17
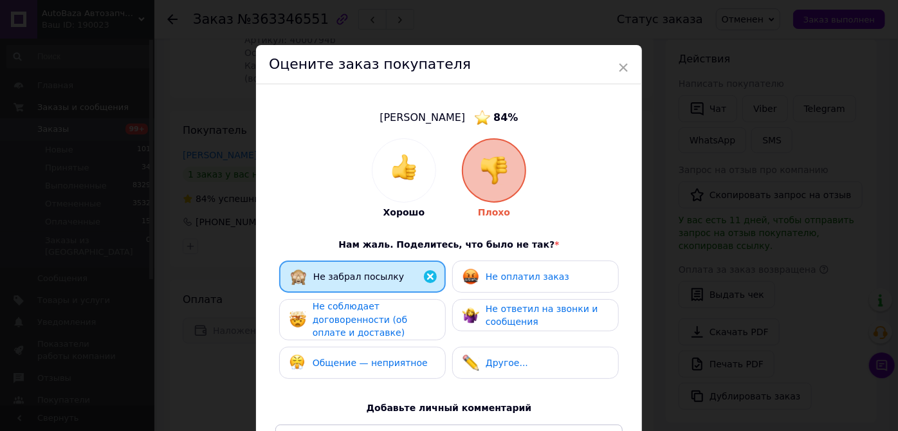
click at [390, 321] on span "Не соблюдает договоренности (об оплате и доставке)" at bounding box center [359, 319] width 95 height 37
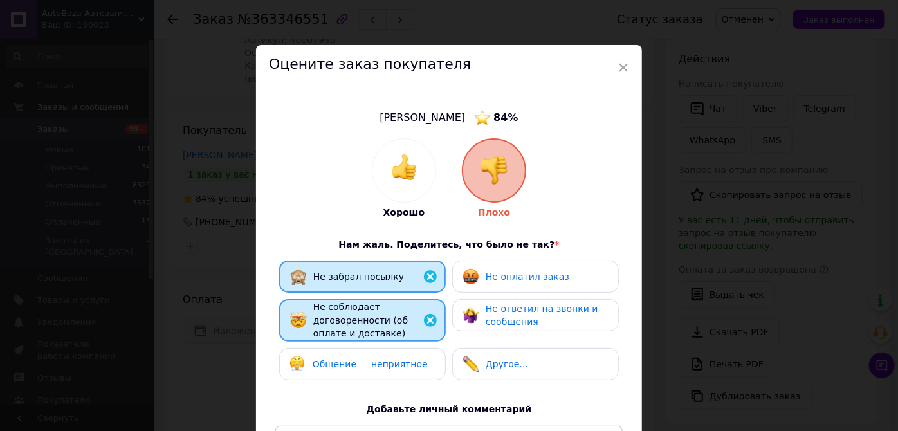
click at [472, 285] on div "Не оплатил заказ" at bounding box center [535, 276] width 167 height 32
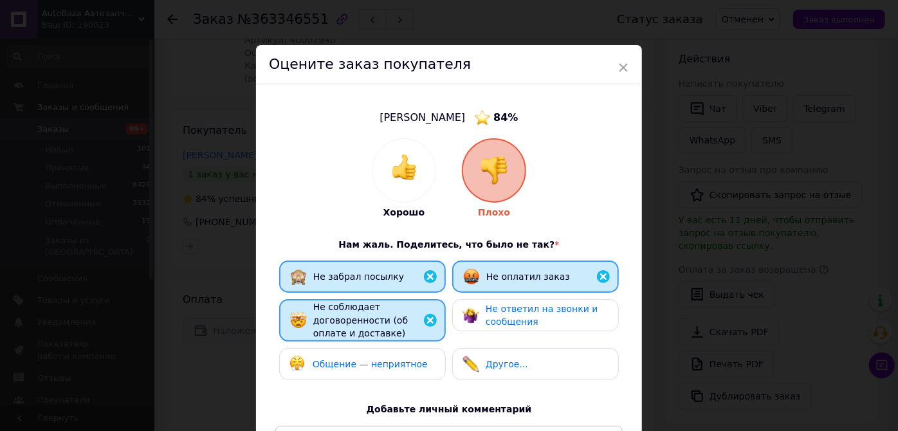
click at [476, 312] on img at bounding box center [470, 315] width 17 height 17
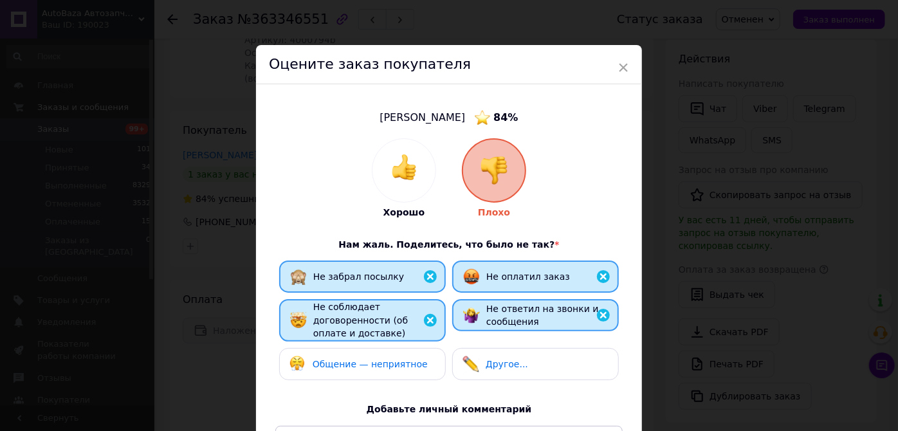
click at [401, 362] on span "Общение — неприятное" at bounding box center [369, 364] width 115 height 10
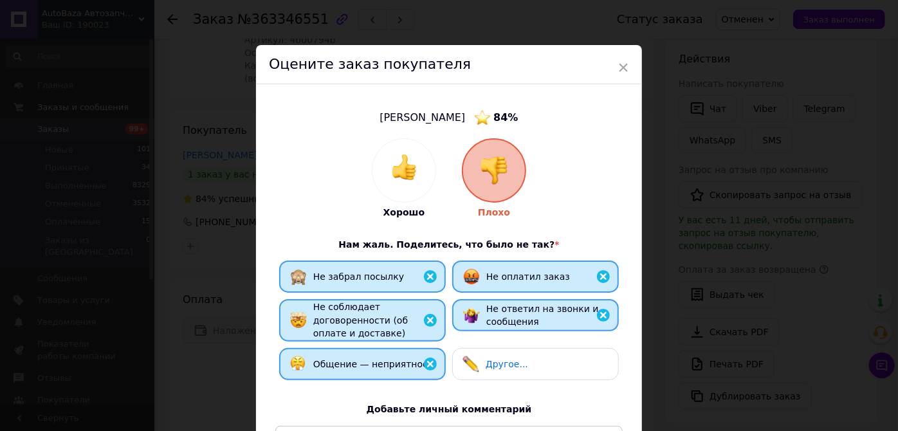
click at [497, 359] on span "Другое..." at bounding box center [506, 364] width 42 height 10
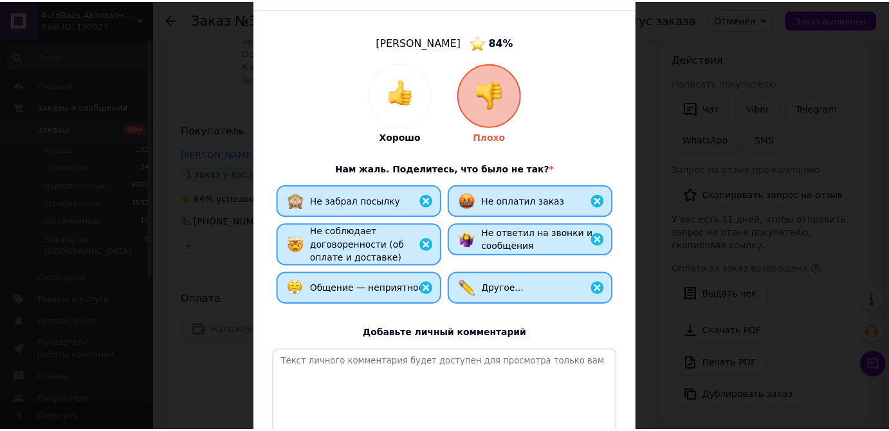
scroll to position [208, 0]
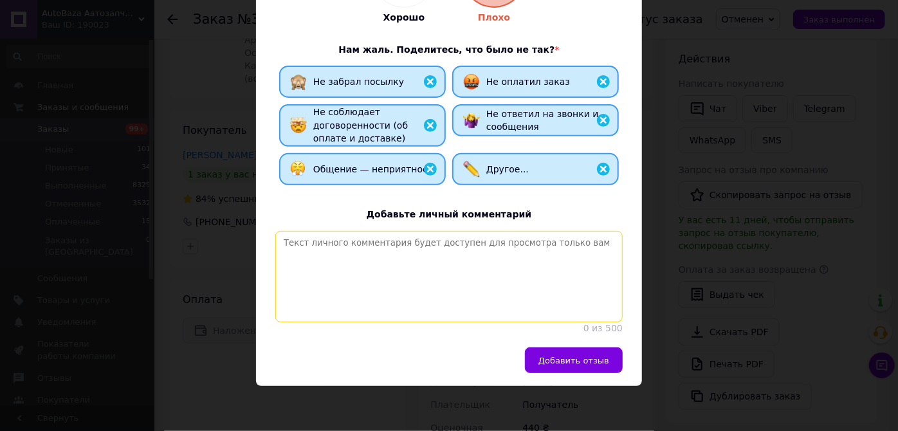
click at [383, 244] on textarea at bounding box center [448, 276] width 347 height 91
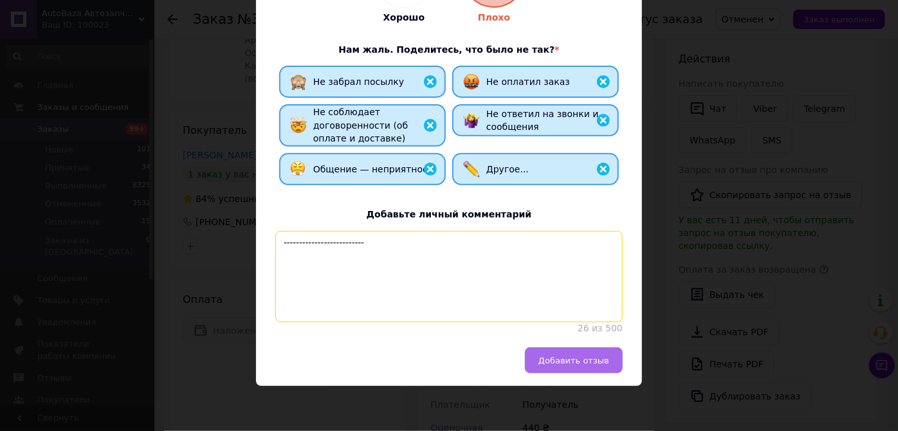
type textarea "--------------------------"
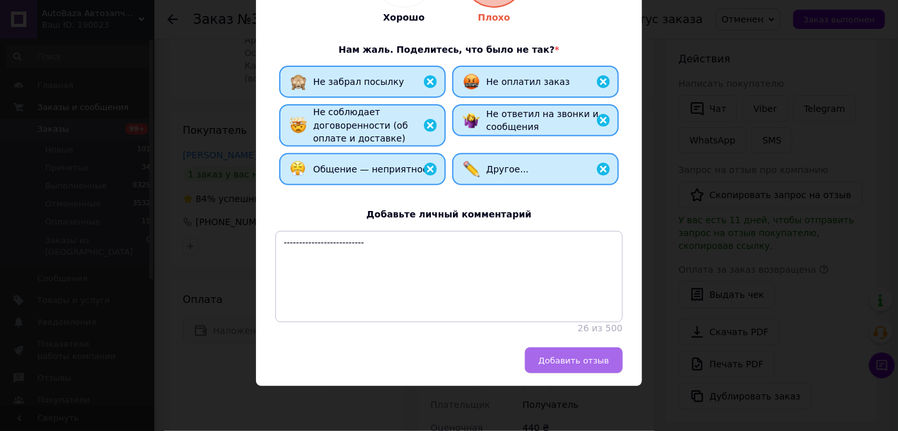
click at [557, 356] on span "Добавить отзыв" at bounding box center [573, 361] width 71 height 10
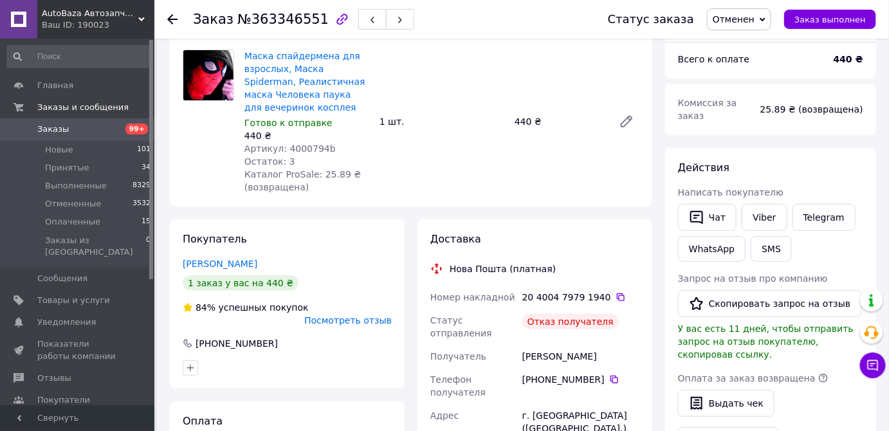
scroll to position [0, 0]
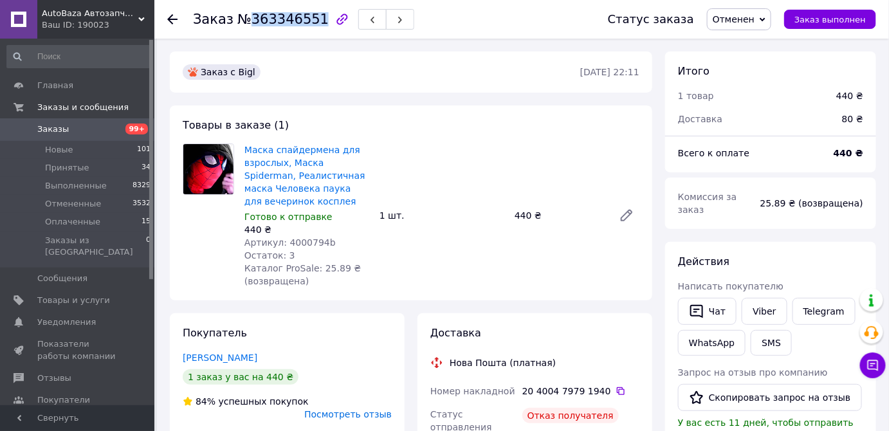
drag, startPoint x: 244, startPoint y: 21, endPoint x: 309, endPoint y: 18, distance: 65.0
click at [309, 18] on span "№363346551" at bounding box center [282, 19] width 91 height 15
copy span "363346551"
click at [62, 167] on span "Принятые" at bounding box center [67, 168] width 44 height 12
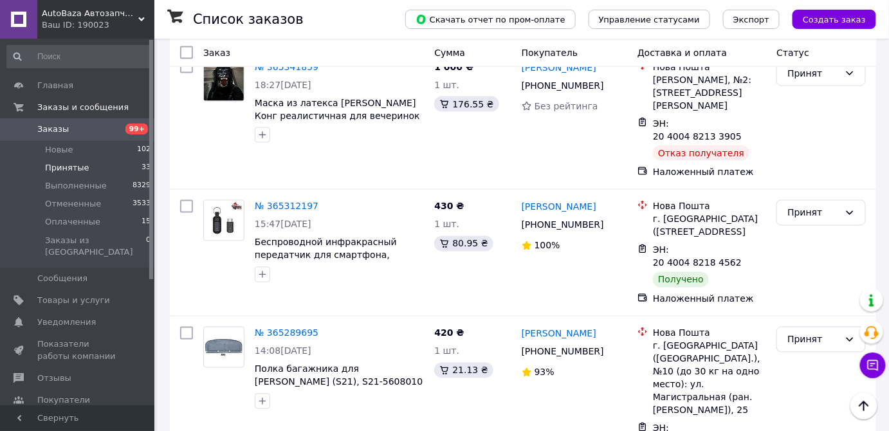
scroll to position [2297, 0]
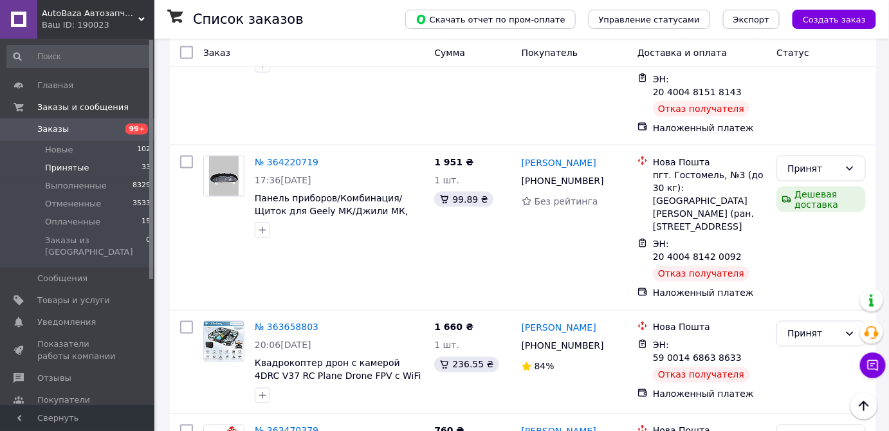
scroll to position [643, 0]
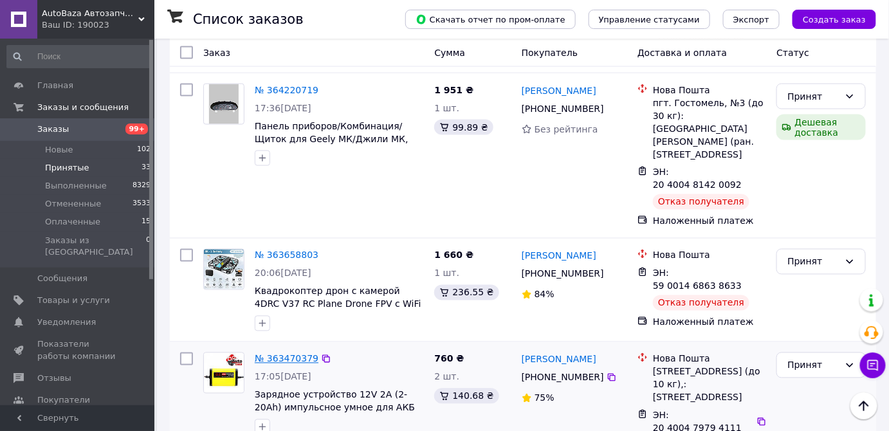
click at [278, 354] on link "№ 363470379" at bounding box center [287, 359] width 64 height 10
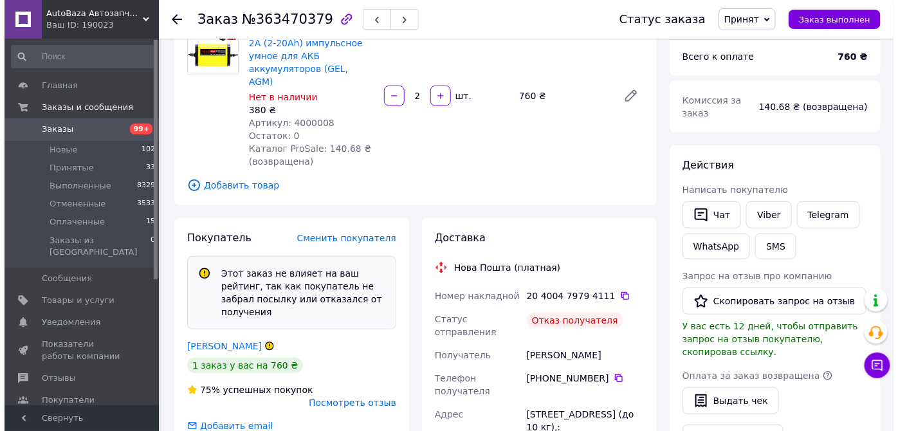
scroll to position [58, 0]
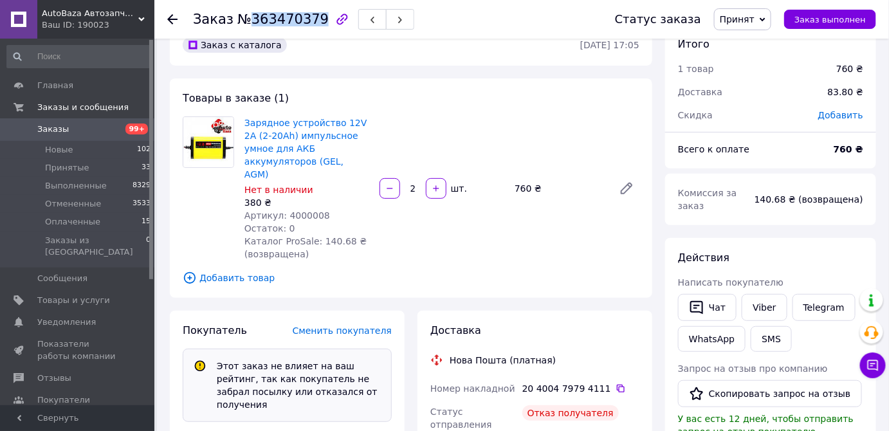
drag, startPoint x: 246, startPoint y: 22, endPoint x: 309, endPoint y: 21, distance: 63.7
click at [309, 21] on span "№363470379" at bounding box center [282, 19] width 91 height 15
copy span "363470379"
click at [754, 17] on span "Принят" at bounding box center [736, 19] width 35 height 10
click at [764, 67] on li "Отменен" at bounding box center [748, 64] width 68 height 19
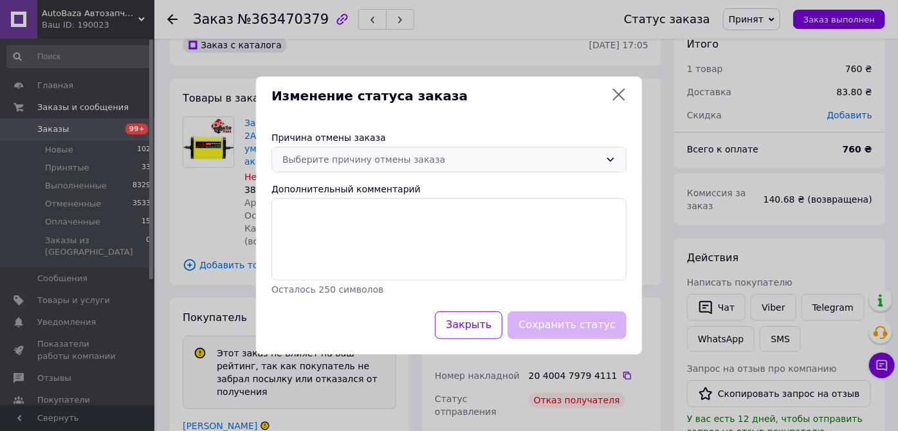
click at [355, 163] on div "Выберите причину отмены заказа" at bounding box center [441, 159] width 318 height 14
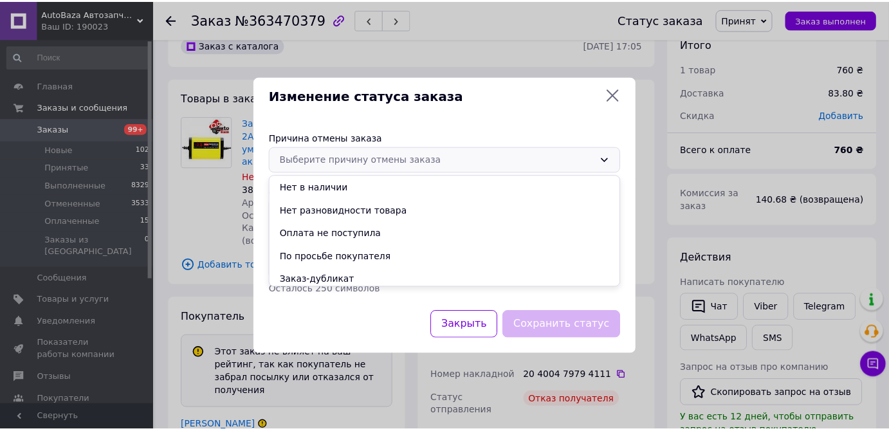
scroll to position [51, 0]
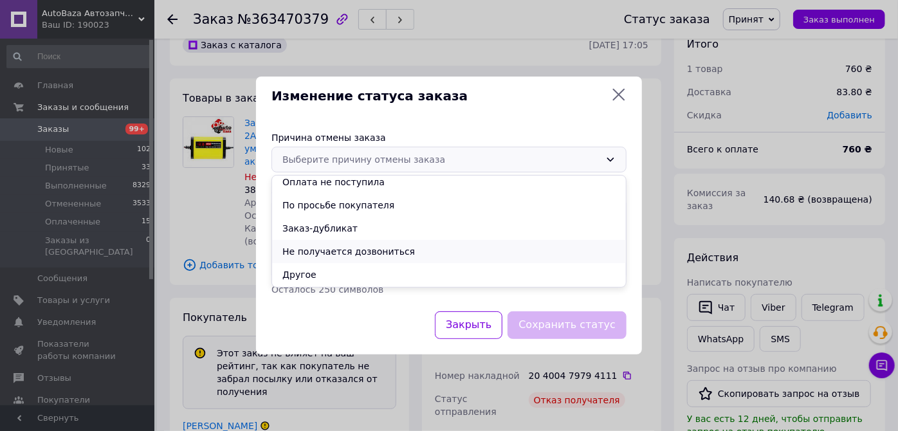
click at [329, 251] on li "Не получается дозвониться" at bounding box center [449, 251] width 354 height 23
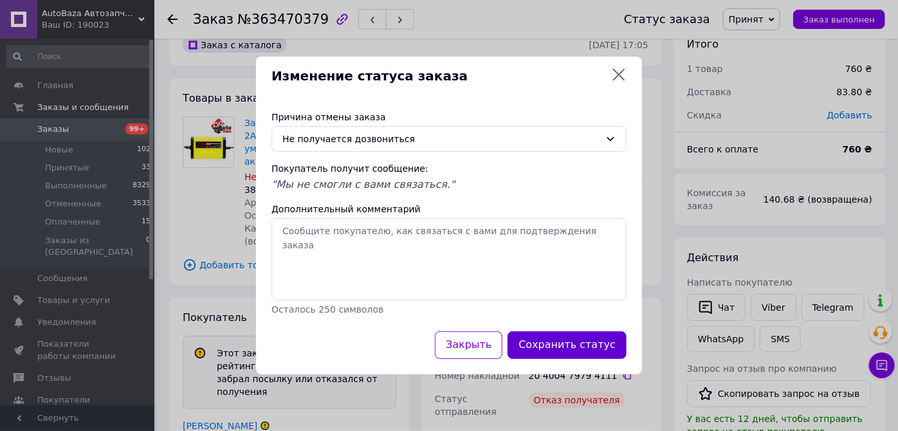
click at [565, 345] on button "Сохранить статус" at bounding box center [566, 345] width 119 height 28
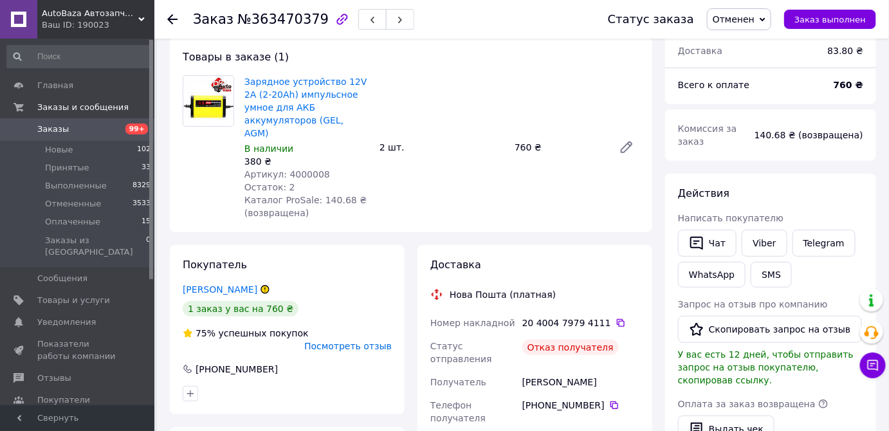
scroll to position [86, 0]
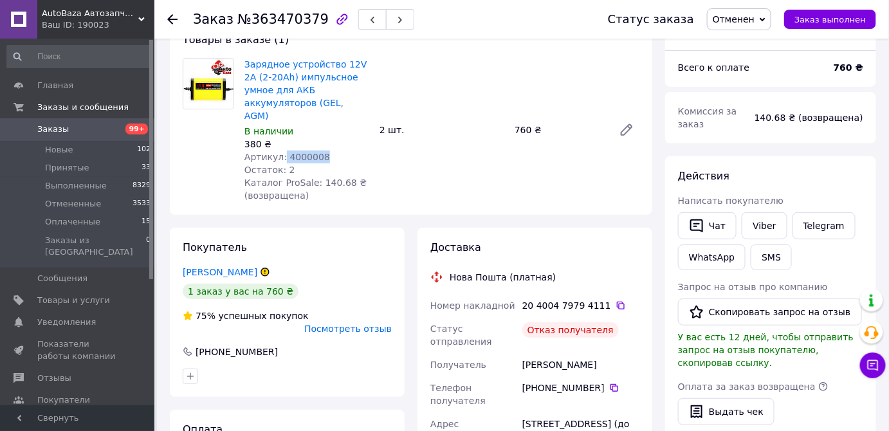
drag, startPoint x: 315, startPoint y: 144, endPoint x: 280, endPoint y: 149, distance: 35.0
click at [280, 150] on div "Артикул: 4000008" at bounding box center [306, 156] width 125 height 13
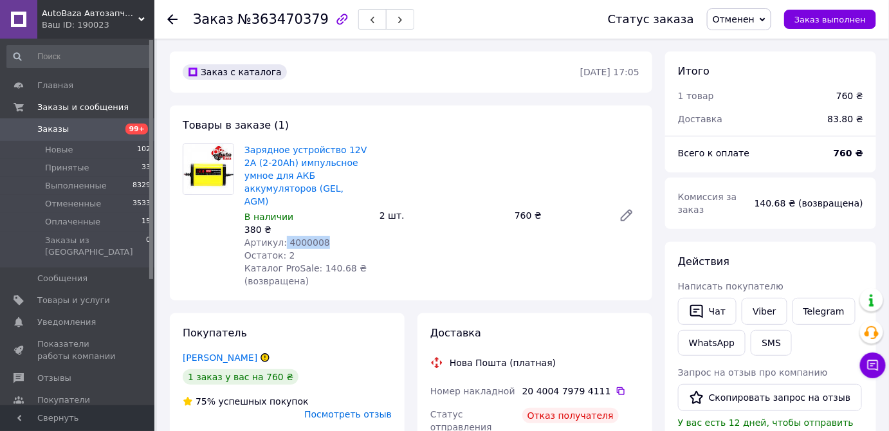
scroll to position [175, 0]
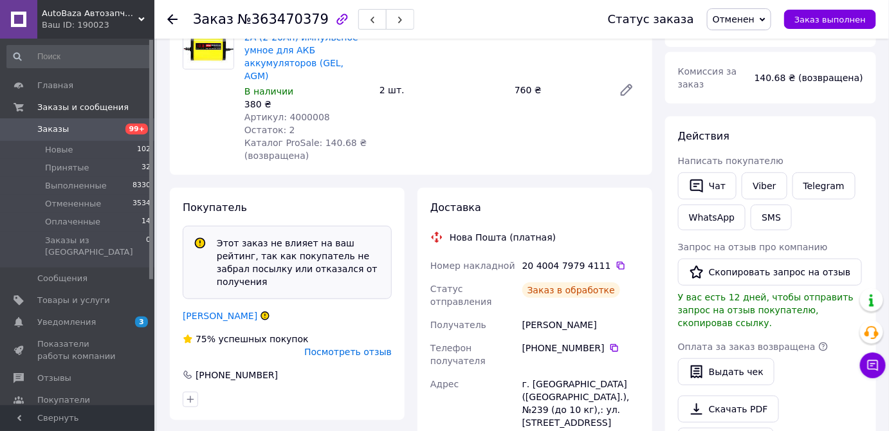
scroll to position [64, 0]
click at [87, 316] on span "Уведомления" at bounding box center [66, 322] width 59 height 12
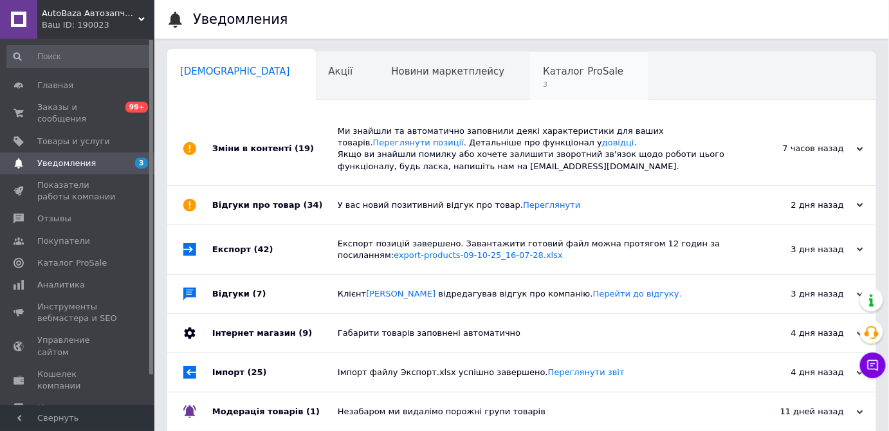
click at [543, 66] on span "Каталог ProSale" at bounding box center [583, 72] width 80 height 12
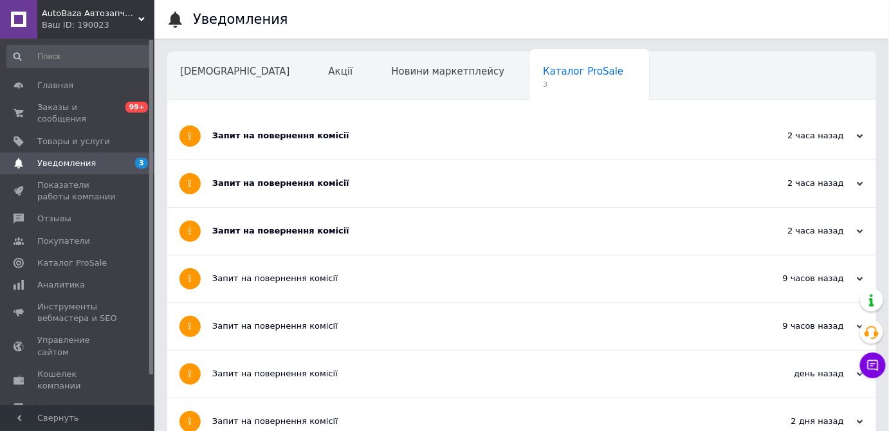
click at [330, 230] on div "Запит на повернення комісії" at bounding box center [473, 231] width 522 height 12
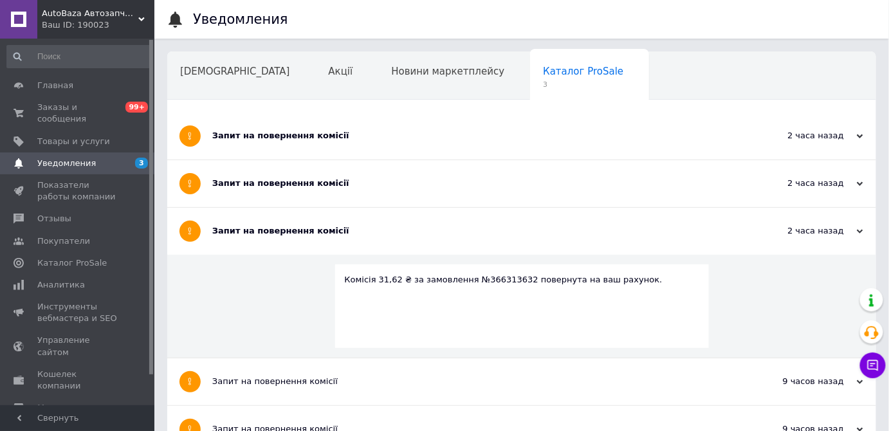
click at [330, 179] on div "Запит на повернення комісії" at bounding box center [473, 183] width 522 height 12
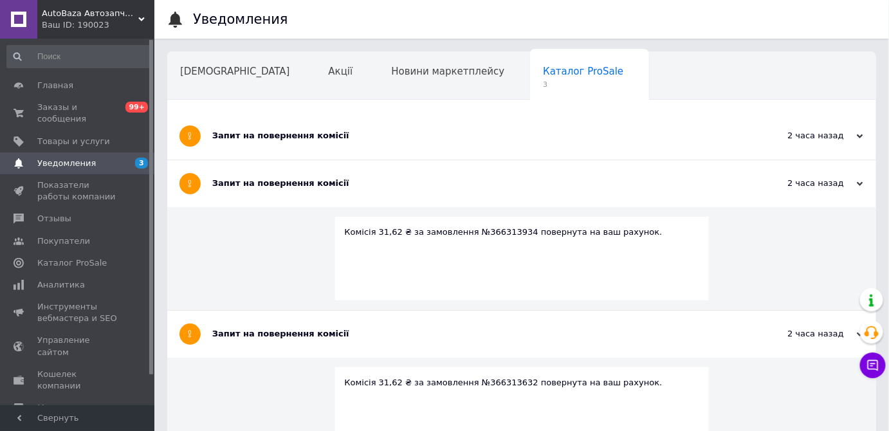
click at [325, 146] on div "Запит на повернення комісії" at bounding box center [473, 136] width 522 height 47
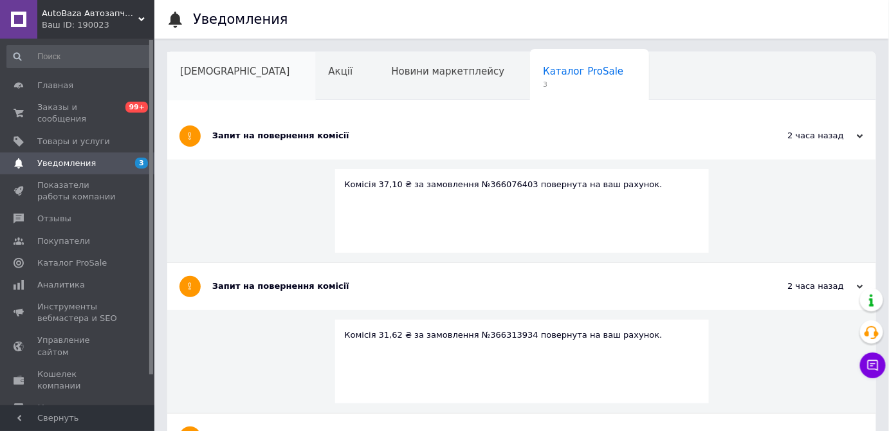
click at [195, 66] on span "Сповіщення" at bounding box center [235, 72] width 110 height 12
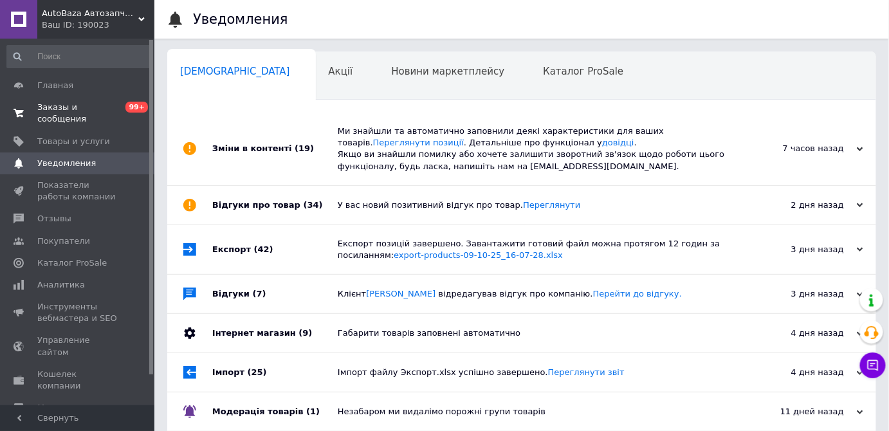
click at [62, 100] on link "Заказы и сообщения 0 99+" at bounding box center [79, 112] width 158 height 33
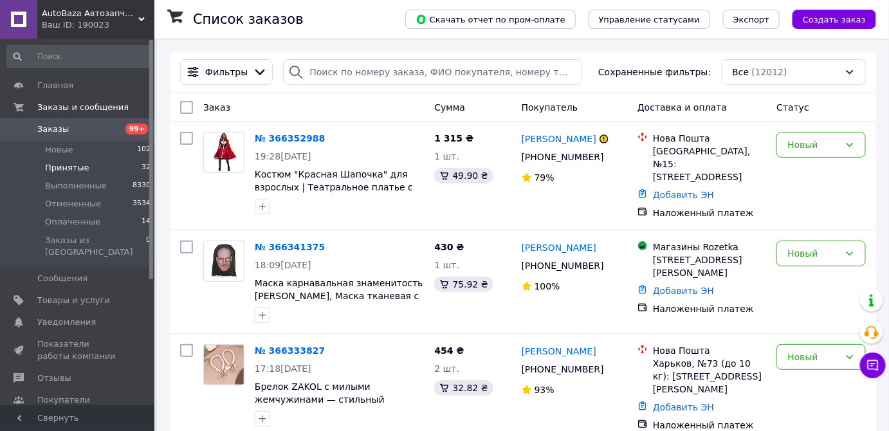
click at [58, 168] on span "Принятые" at bounding box center [67, 168] width 44 height 12
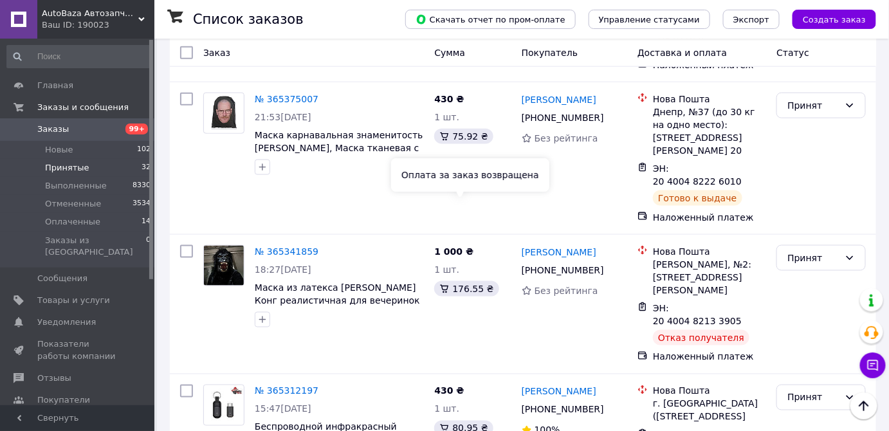
scroll to position [2297, 0]
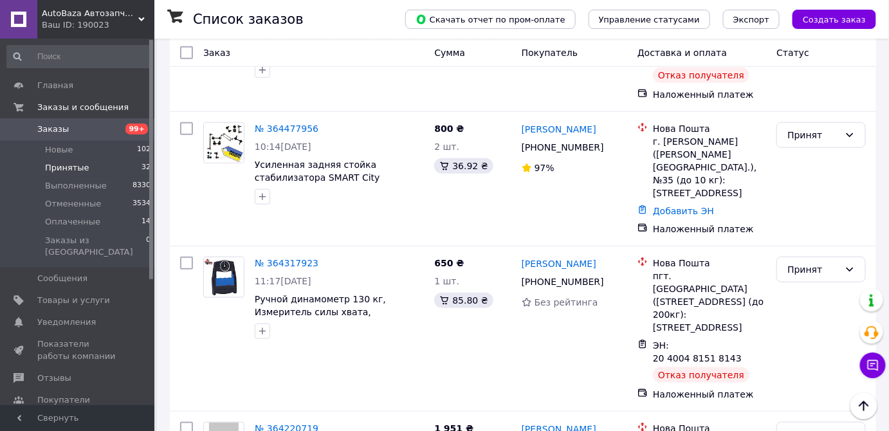
scroll to position [409, 0]
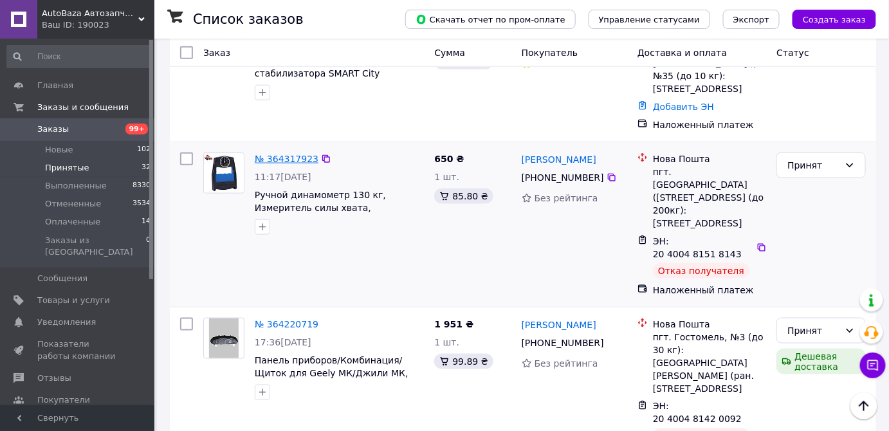
click at [288, 154] on link "№ 364317923" at bounding box center [287, 159] width 64 height 10
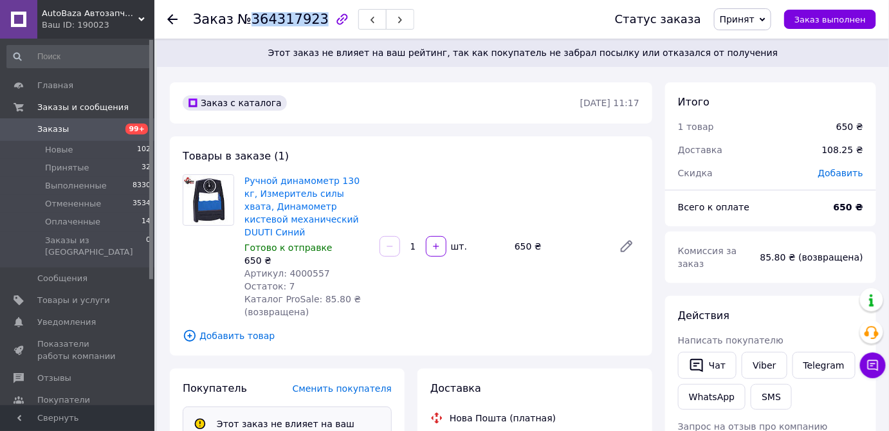
drag, startPoint x: 245, startPoint y: 20, endPoint x: 307, endPoint y: 21, distance: 62.4
click at [307, 21] on span "№364317923" at bounding box center [282, 19] width 91 height 15
copy span "364317923"
drag, startPoint x: 315, startPoint y: 263, endPoint x: 285, endPoint y: 261, distance: 30.3
click at [283, 268] on span "Артикул: 4000557" at bounding box center [287, 273] width 86 height 10
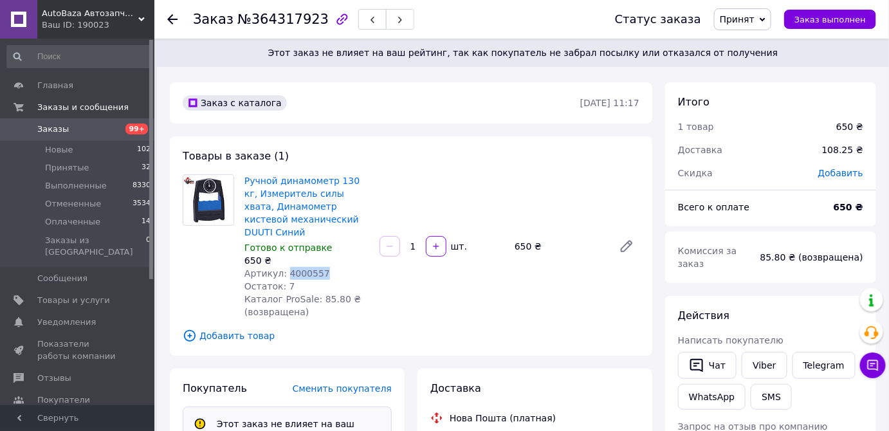
copy span "4000557"
click at [768, 26] on span "Принят" at bounding box center [742, 19] width 57 height 22
click at [768, 60] on li "Отменен" at bounding box center [748, 64] width 68 height 19
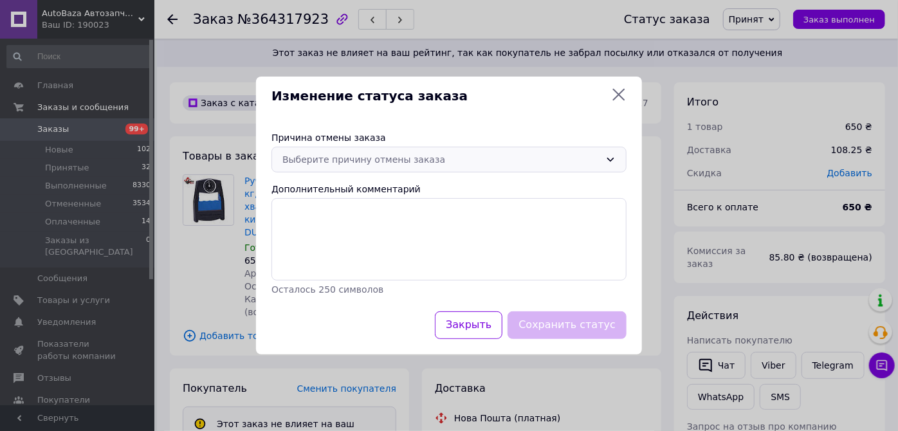
click at [386, 160] on div "Выберите причину отмены заказа" at bounding box center [441, 159] width 318 height 14
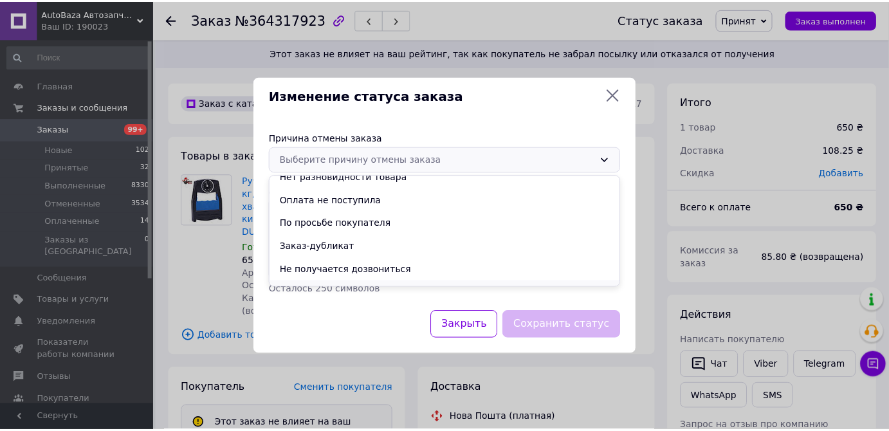
scroll to position [51, 0]
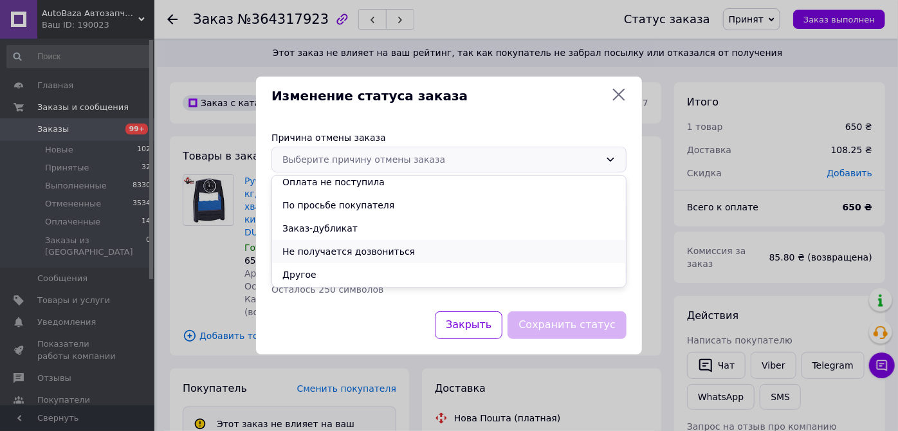
click at [306, 252] on li "Не получается дозвониться" at bounding box center [449, 251] width 354 height 23
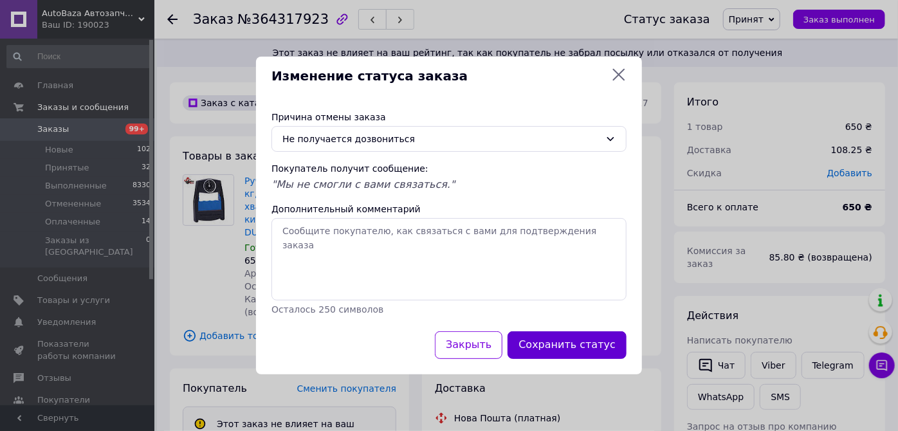
click at [575, 341] on button "Сохранить статус" at bounding box center [566, 345] width 119 height 28
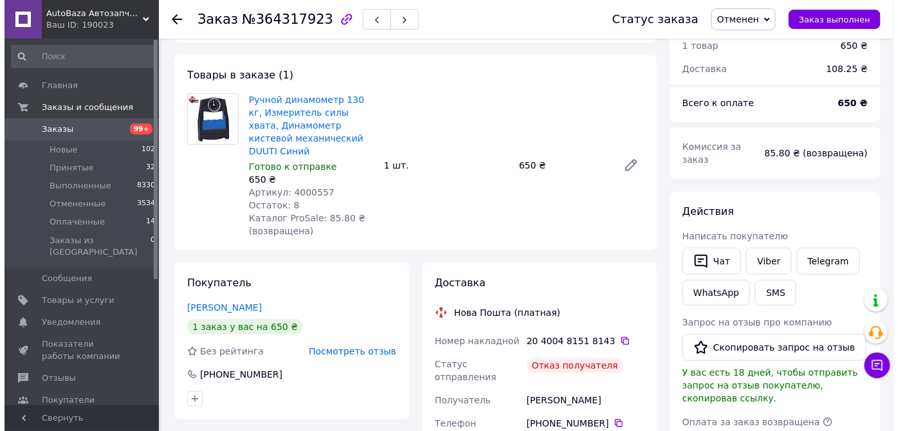
scroll to position [27, 0]
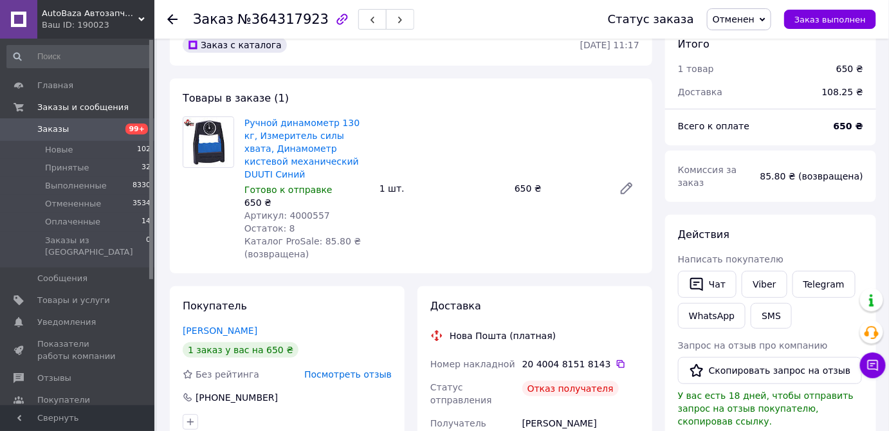
click at [348, 369] on span "Посмотреть отзыв" at bounding box center [347, 374] width 87 height 10
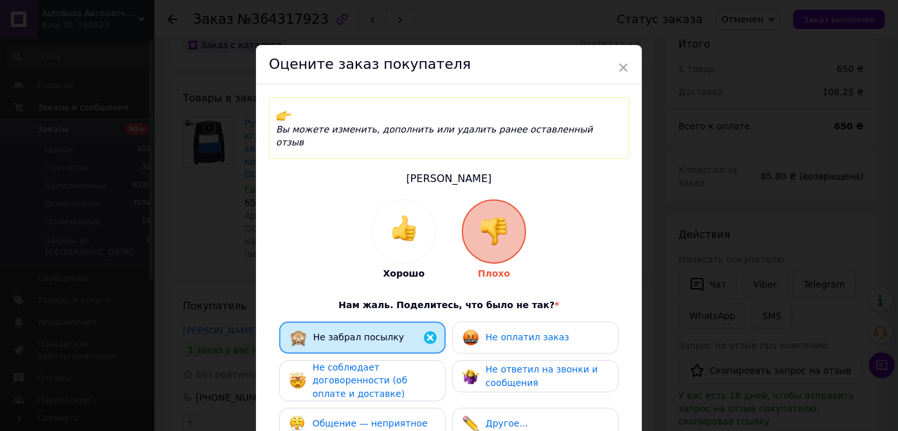
click at [392, 361] on div "Не соблюдает договоренности (об оплате и доставке)" at bounding box center [373, 381] width 122 height 40
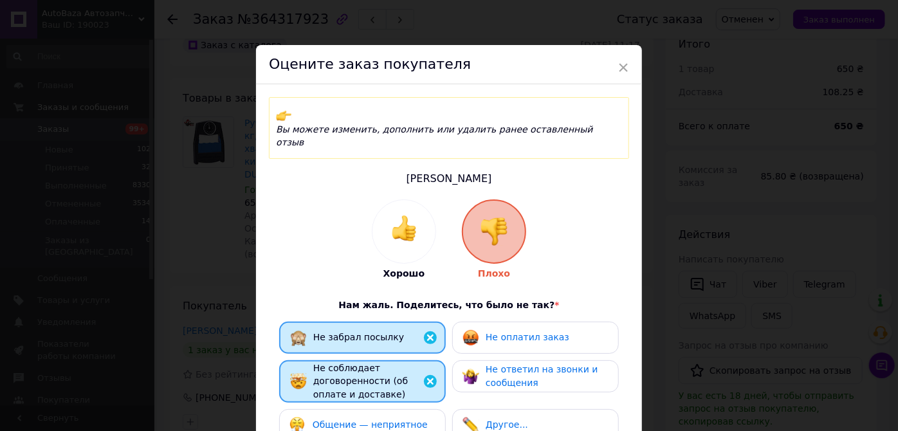
drag, startPoint x: 473, startPoint y: 318, endPoint x: 476, endPoint y: 326, distance: 9.0
click at [474, 329] on img at bounding box center [470, 337] width 17 height 17
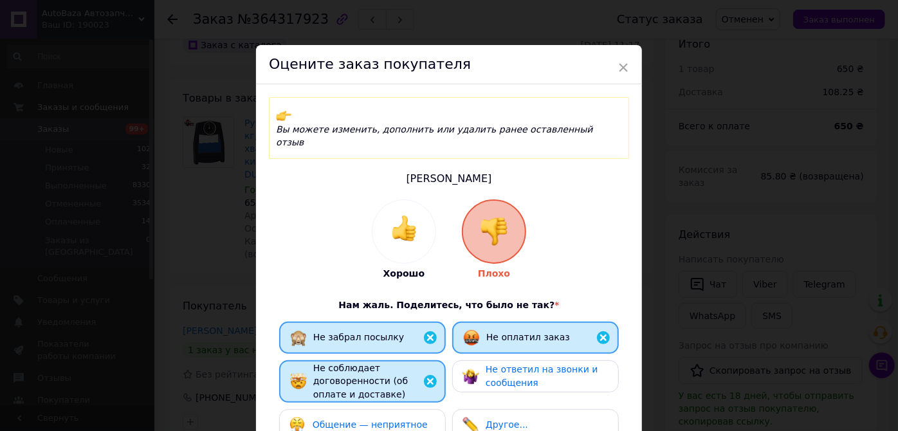
click at [485, 364] on span "Не ответил на звонки и сообщения" at bounding box center [541, 376] width 113 height 24
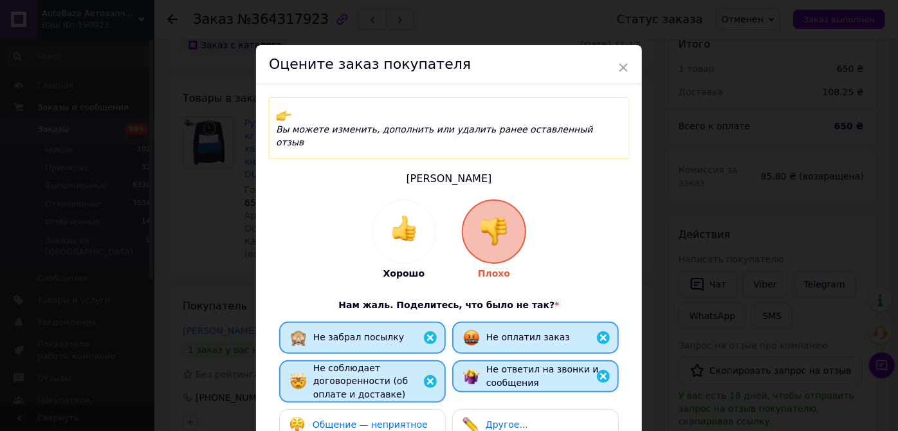
click at [410, 418] on div "Общение — неприятное" at bounding box center [369, 425] width 115 height 14
click at [519, 417] on div "Другое..." at bounding box center [535, 425] width 146 height 17
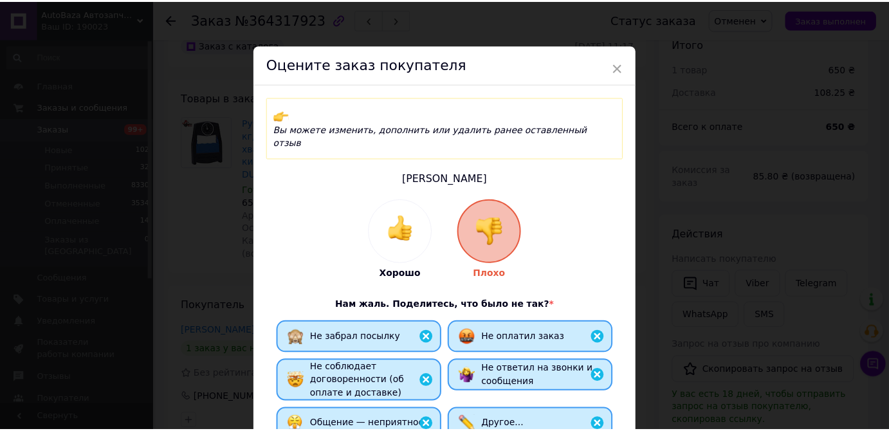
scroll to position [243, 0]
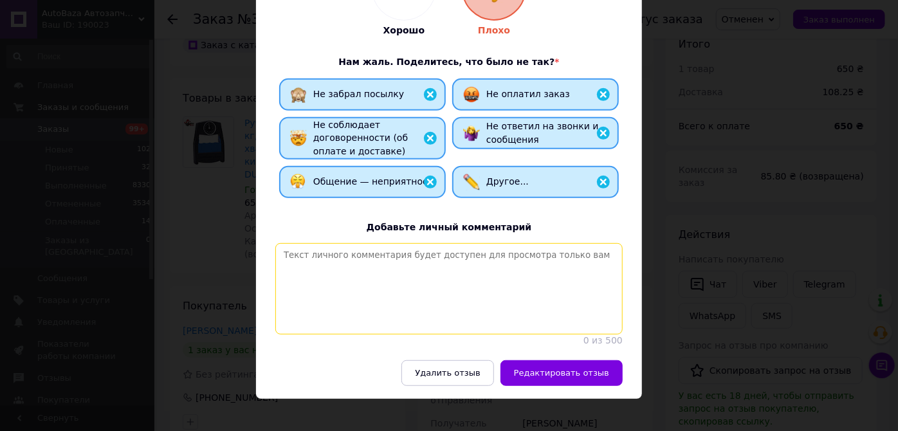
click at [439, 243] on textarea at bounding box center [448, 288] width 347 height 91
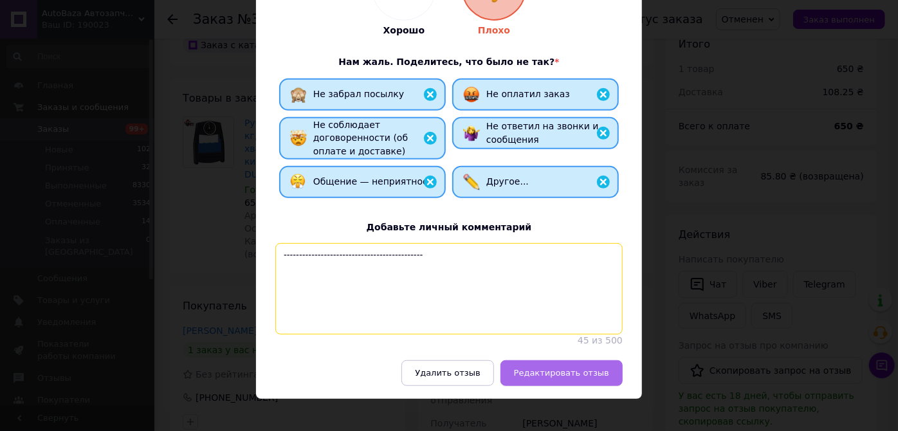
type textarea "---------------------------------------------"
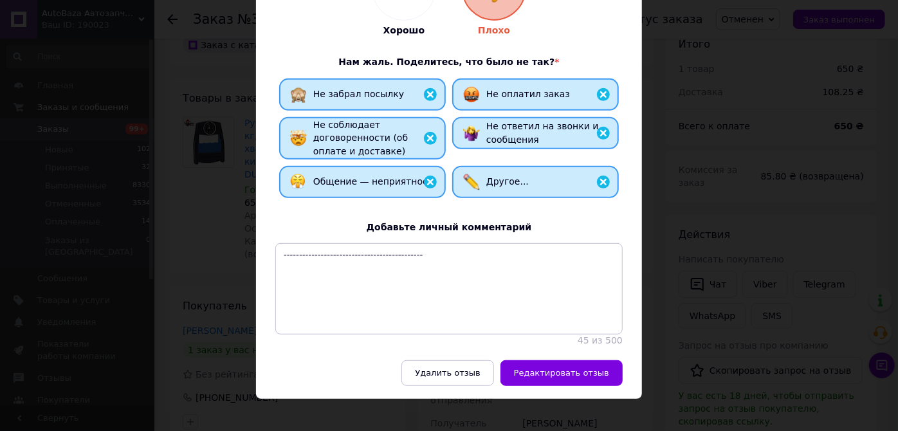
click at [567, 365] on button "Редактировать отзыв" at bounding box center [561, 373] width 122 height 26
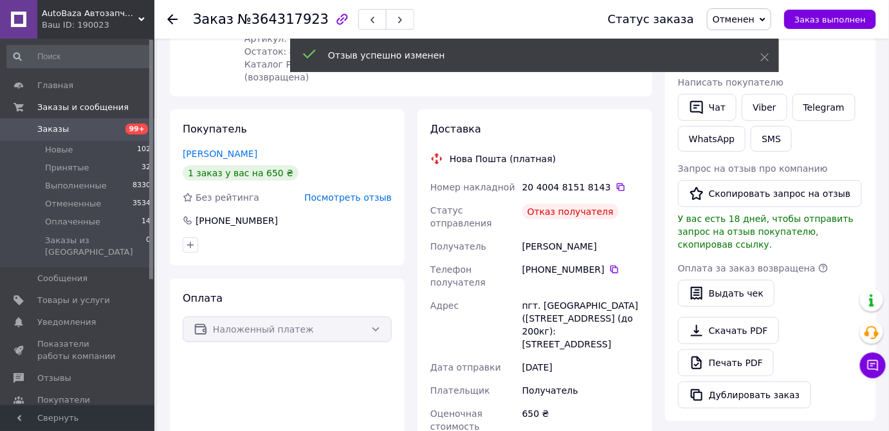
scroll to position [233, 0]
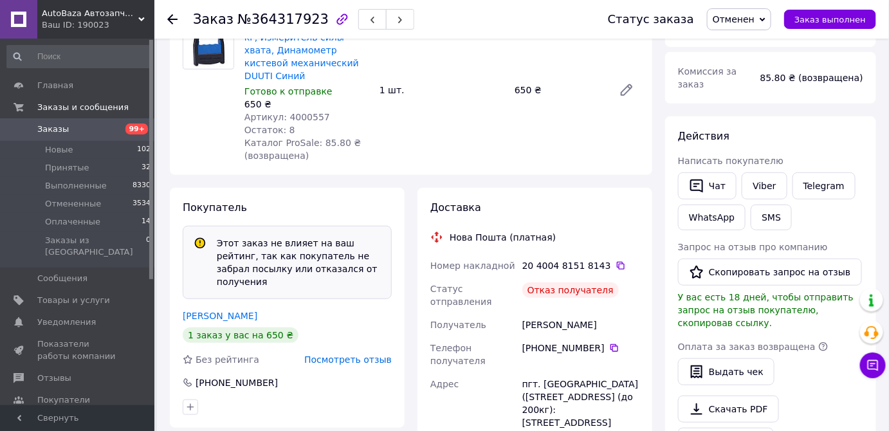
scroll to position [39, 0]
click at [64, 129] on span "Заказы" at bounding box center [53, 129] width 32 height 12
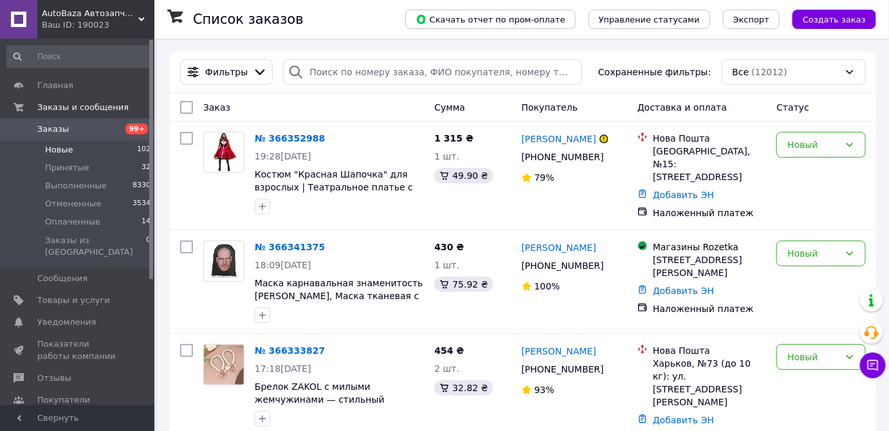
click at [72, 149] on li "Новые 102" at bounding box center [79, 150] width 158 height 18
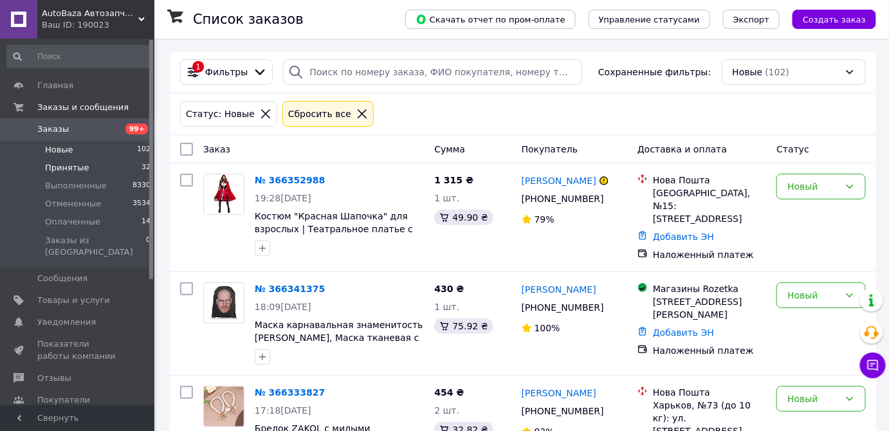
click at [66, 165] on span "Принятые" at bounding box center [67, 168] width 44 height 12
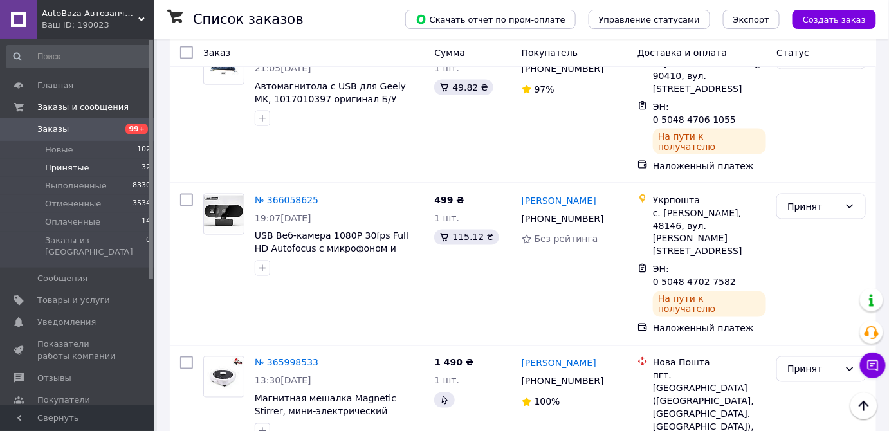
scroll to position [584, 0]
click at [321, 357] on icon at bounding box center [326, 362] width 10 height 10
click at [836, 356] on div "Принят" at bounding box center [820, 369] width 89 height 26
click at [809, 229] on li "Выполнен" at bounding box center [821, 235] width 88 height 23
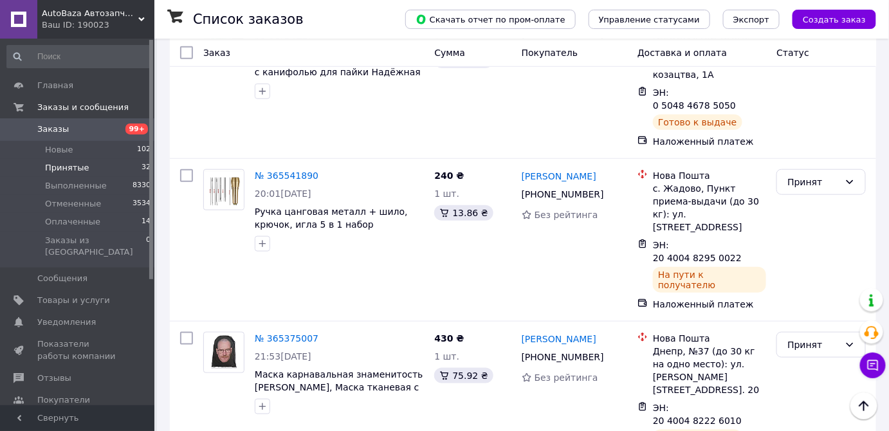
scroll to position [2045, 0]
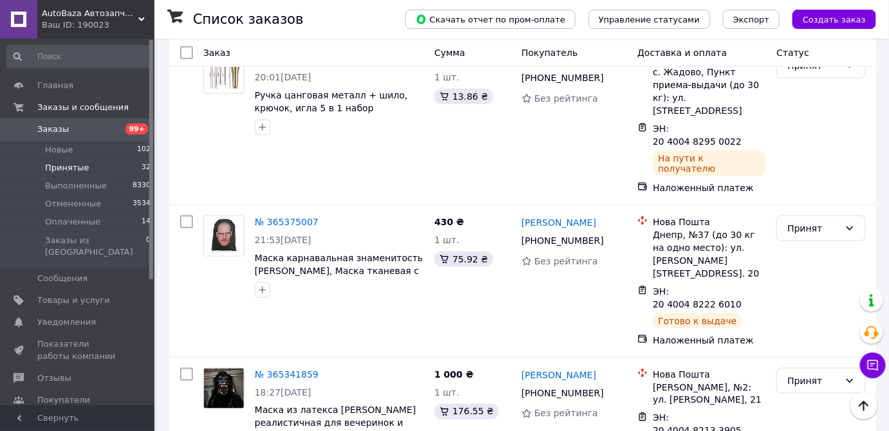
click at [813, 132] on li "Выполнен" at bounding box center [821, 134] width 88 height 23
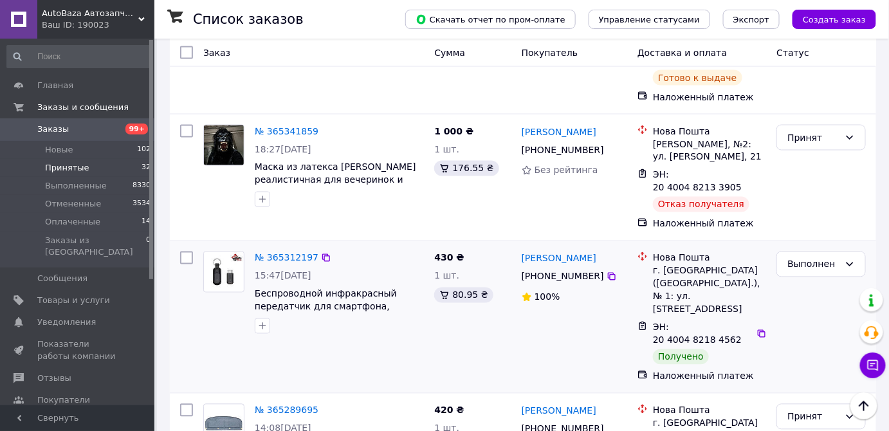
scroll to position [2297, 0]
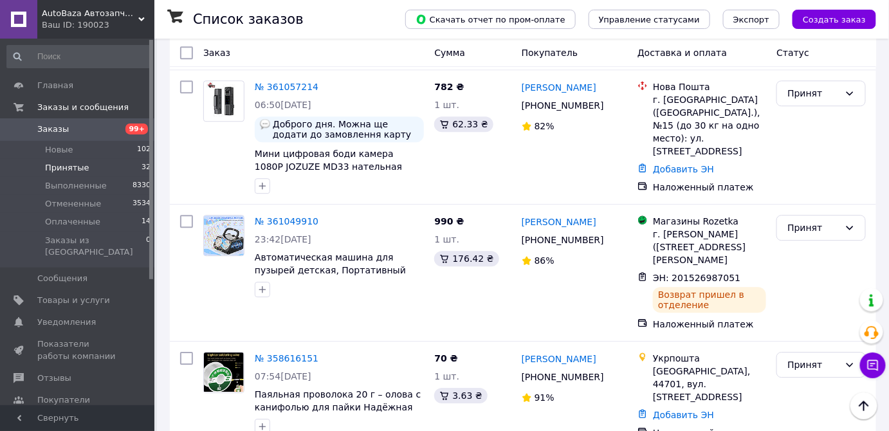
scroll to position [1109, 0]
click at [294, 216] on link "№ 361049910" at bounding box center [287, 221] width 64 height 10
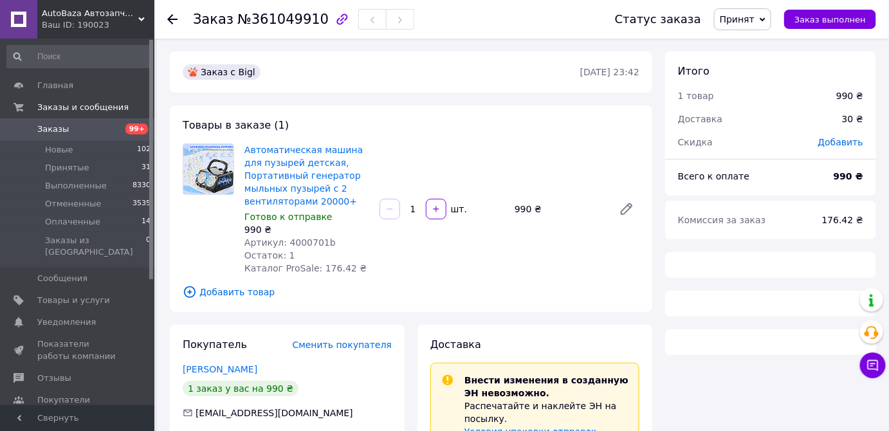
click at [754, 15] on span "Принят" at bounding box center [736, 19] width 35 height 10
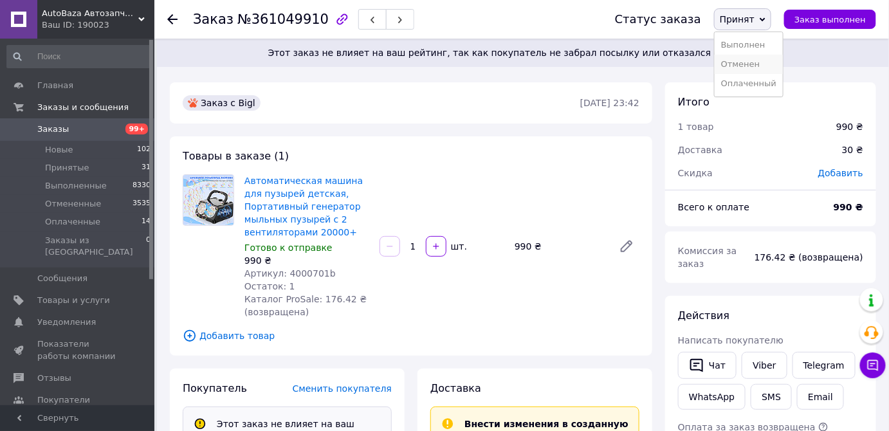
click at [742, 66] on li "Отменен" at bounding box center [748, 64] width 68 height 19
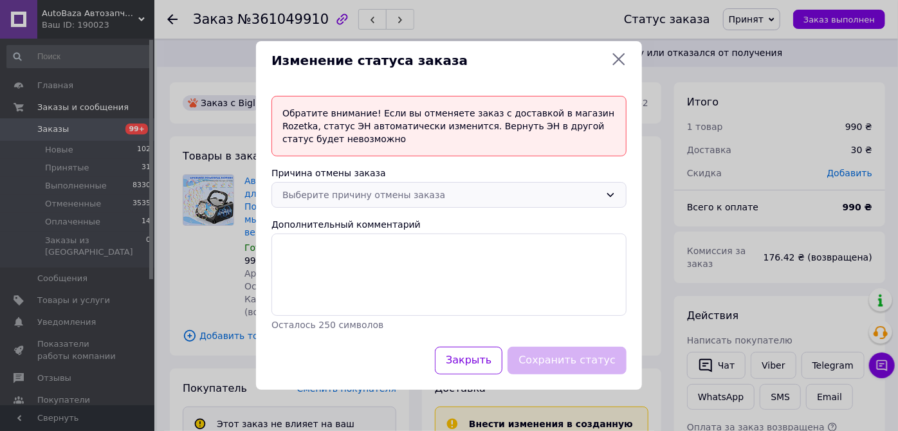
click at [383, 189] on div "Выберите причину отмены заказа" at bounding box center [441, 195] width 318 height 14
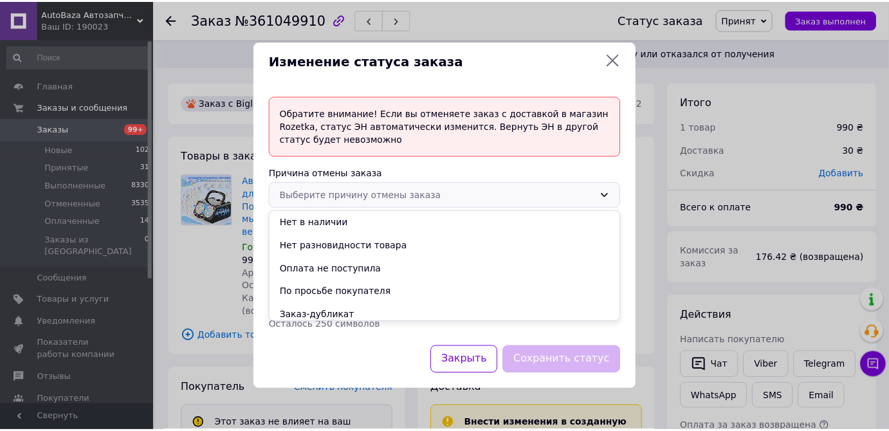
scroll to position [51, 0]
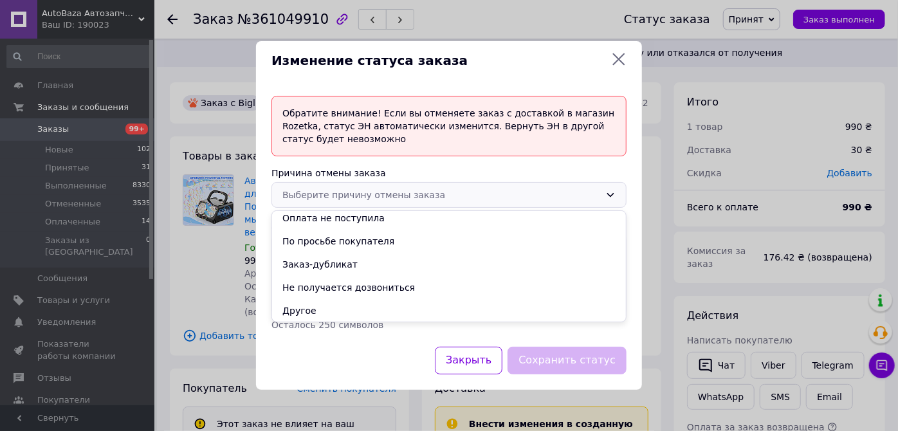
drag, startPoint x: 334, startPoint y: 287, endPoint x: 342, endPoint y: 291, distance: 8.4
click at [335, 287] on li "Не получается дозвониться" at bounding box center [449, 287] width 354 height 23
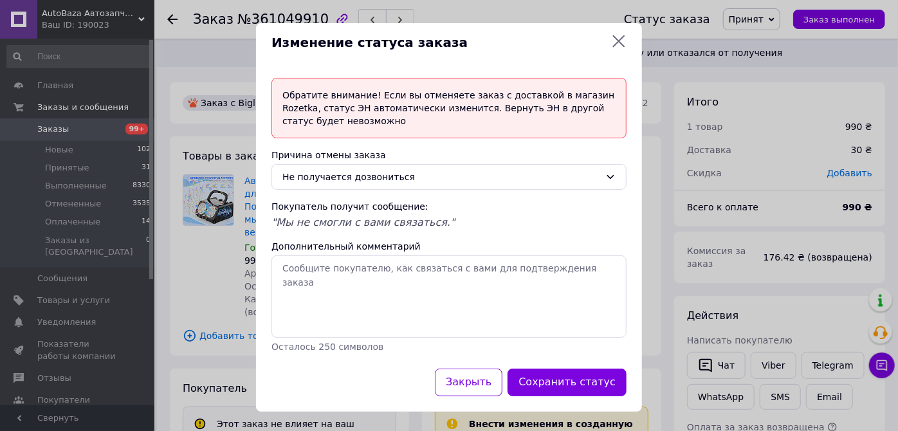
click at [550, 372] on button "Сохранить статус" at bounding box center [566, 382] width 119 height 28
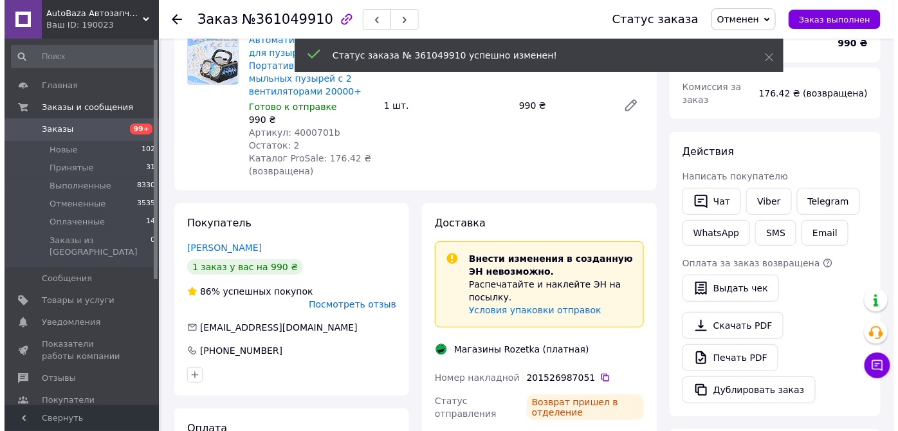
scroll to position [233, 0]
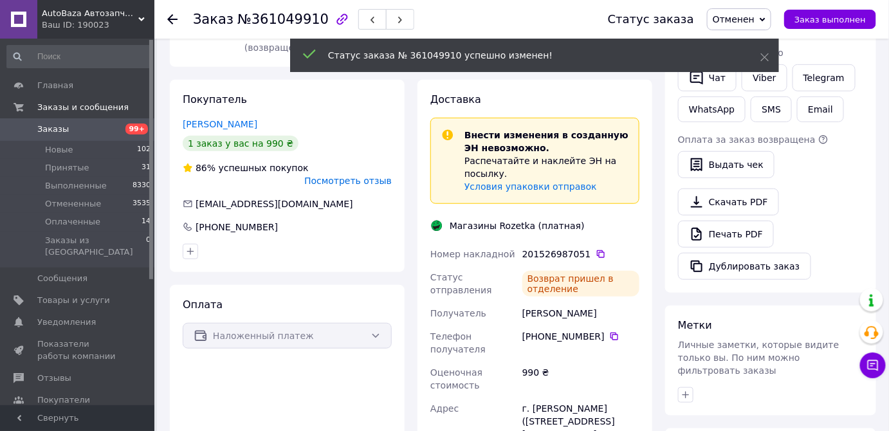
click at [325, 176] on span "Посмотреть отзыв" at bounding box center [347, 181] width 87 height 10
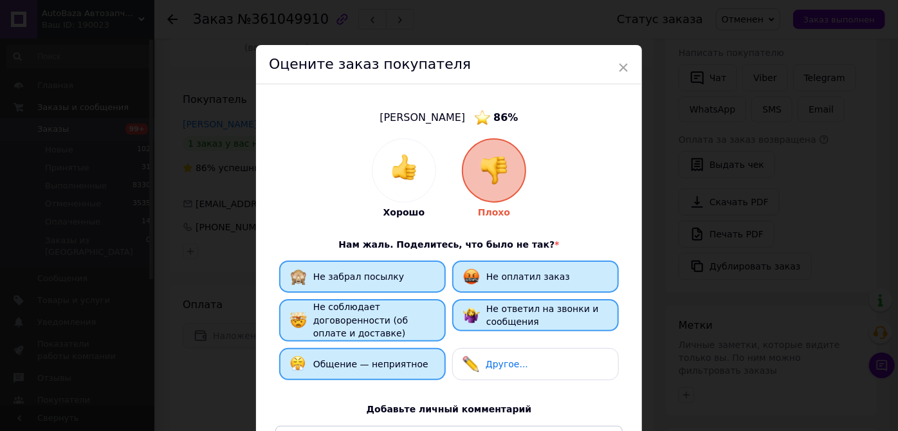
drag, startPoint x: 543, startPoint y: 365, endPoint x: 534, endPoint y: 368, distance: 9.6
click at [542, 365] on div "Другое..." at bounding box center [535, 364] width 146 height 17
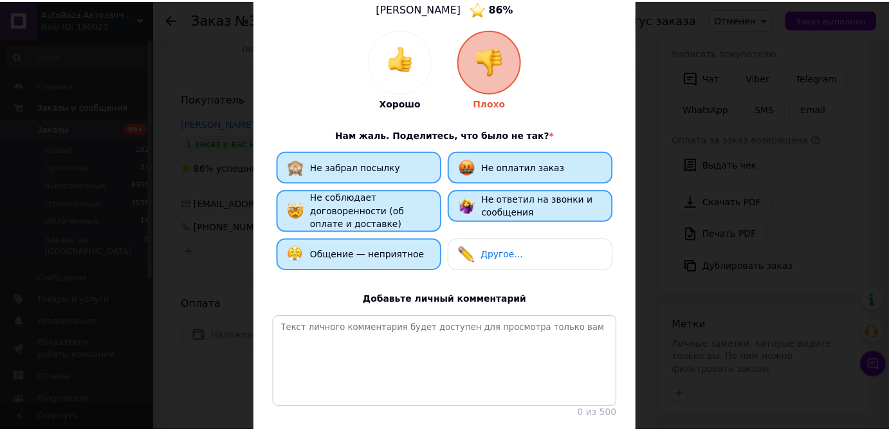
scroll to position [0, 0]
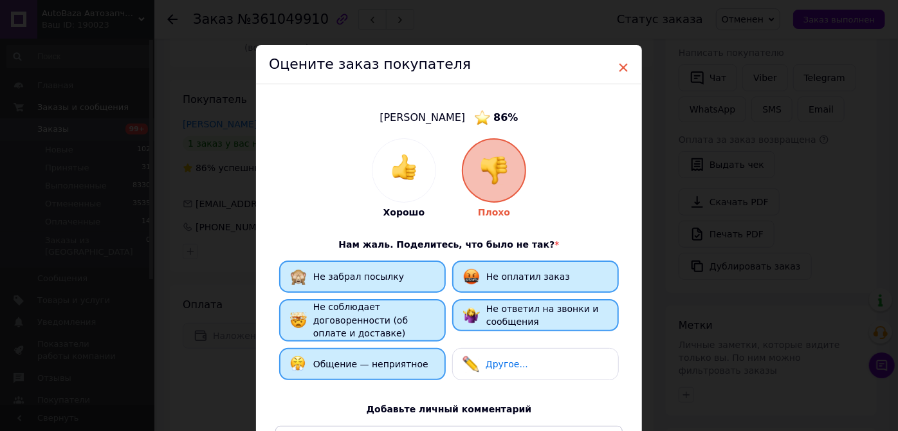
click at [623, 68] on span "×" at bounding box center [623, 68] width 12 height 22
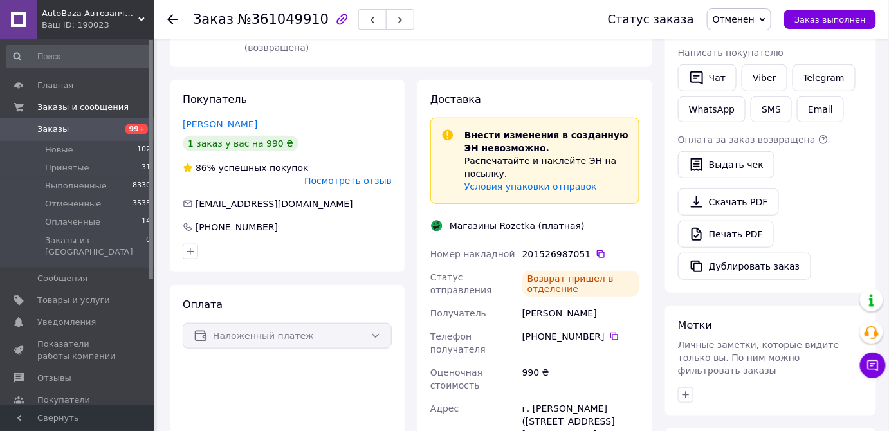
click at [51, 136] on link "Заказы 99+" at bounding box center [79, 129] width 158 height 22
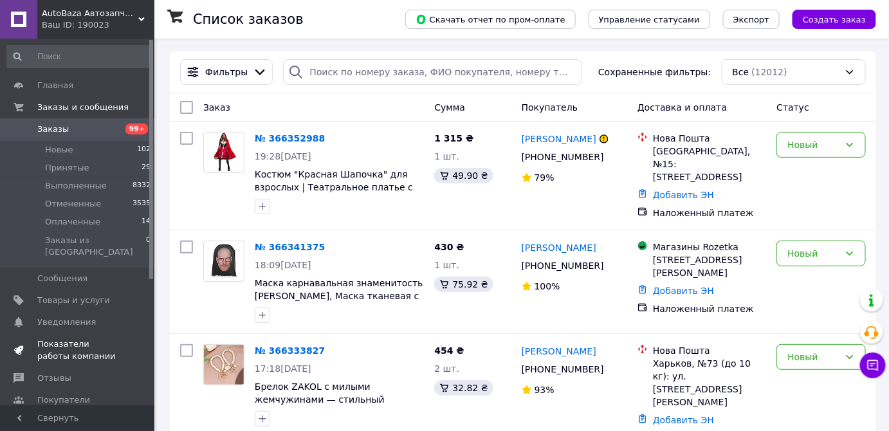
click at [83, 338] on span "Показатели работы компании" at bounding box center [78, 349] width 82 height 23
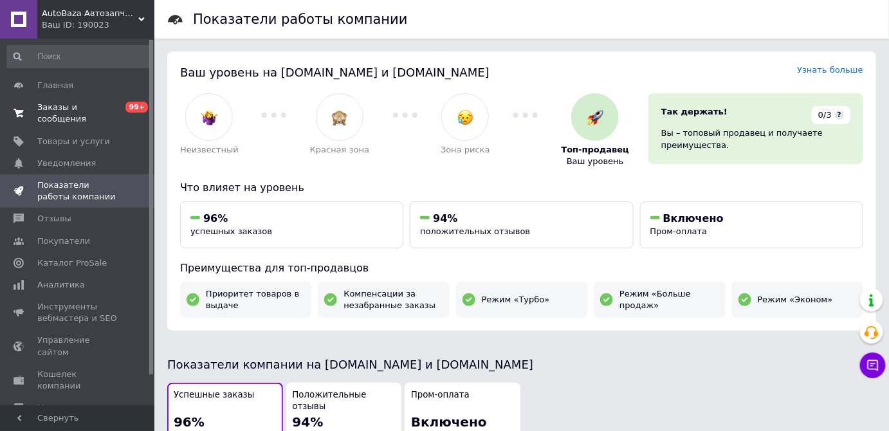
click at [69, 112] on span "Заказы и сообщения" at bounding box center [78, 113] width 82 height 23
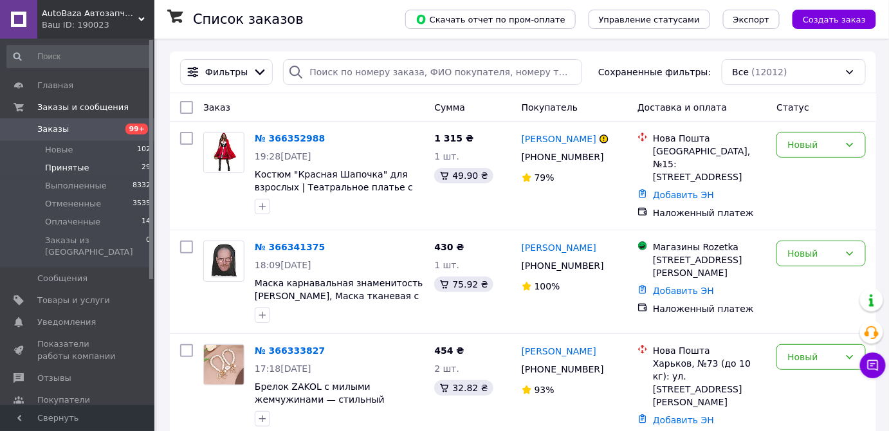
click at [63, 166] on span "Принятые" at bounding box center [67, 168] width 44 height 12
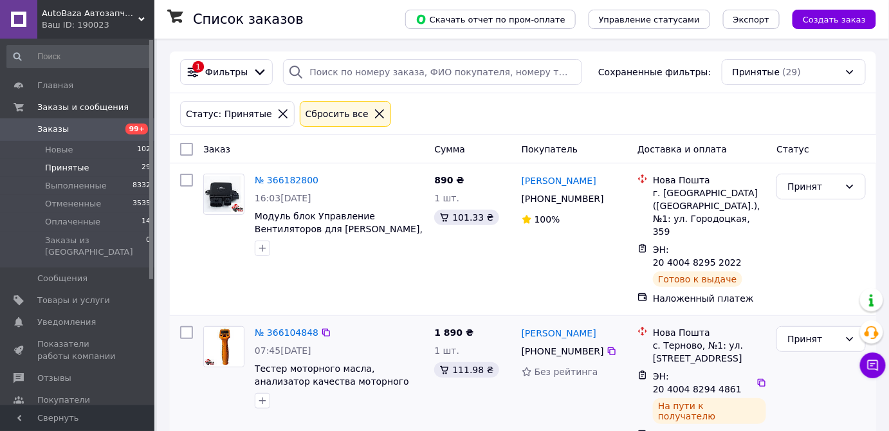
scroll to position [233, 0]
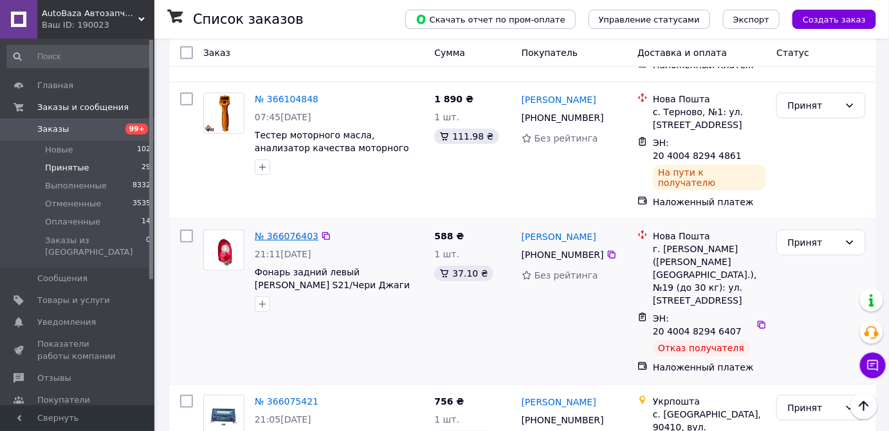
click at [271, 231] on link "№ 366076403" at bounding box center [287, 236] width 64 height 10
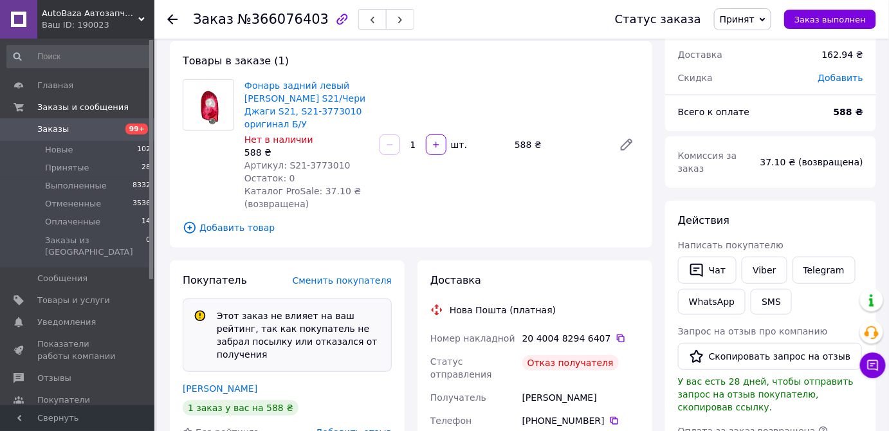
scroll to position [89, 0]
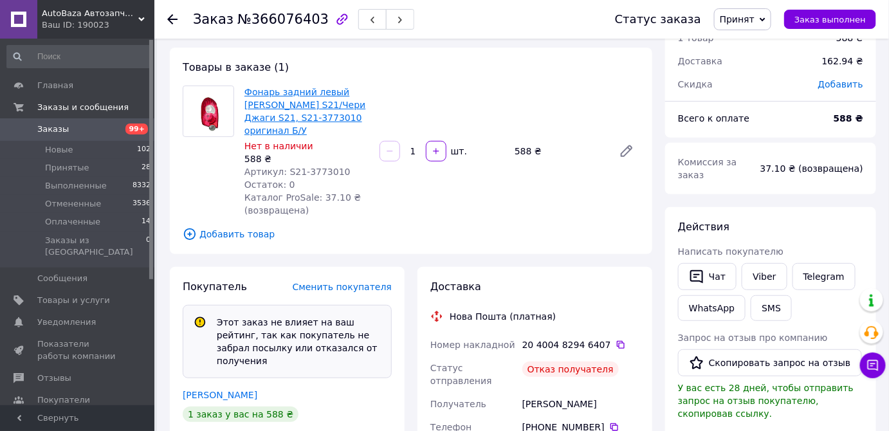
click at [275, 108] on link "Фонарь задний левый [PERSON_NAME] S21/Чери Джаги S21, S21-3773010 оригинал Б/У" at bounding box center [304, 111] width 121 height 49
click at [57, 153] on span "Новые" at bounding box center [59, 150] width 28 height 12
